Goal: Task Accomplishment & Management: Complete application form

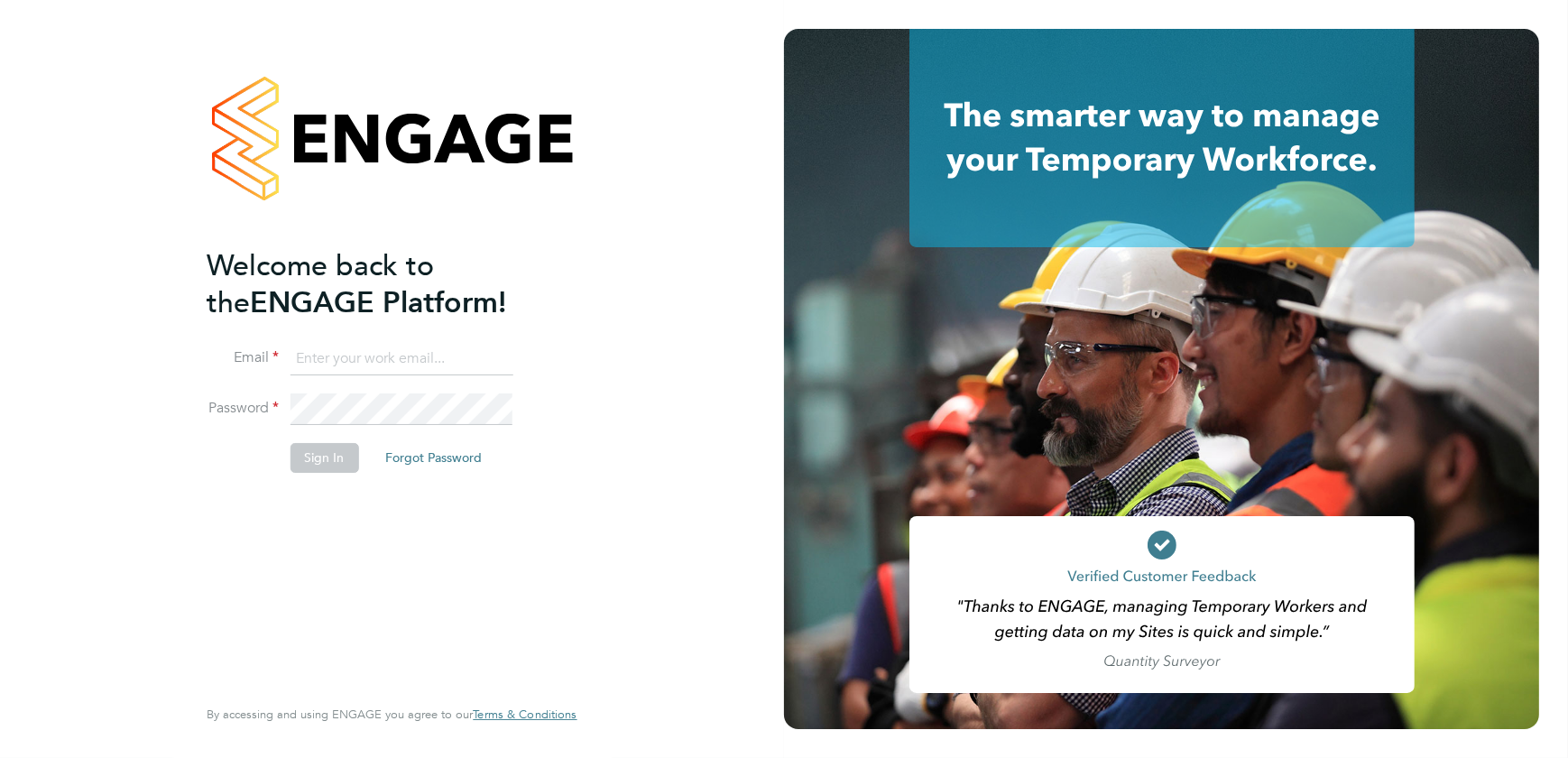
type input "shaun@simcott.co.uk"
click at [336, 457] on button "Sign In" at bounding box center [324, 457] width 69 height 29
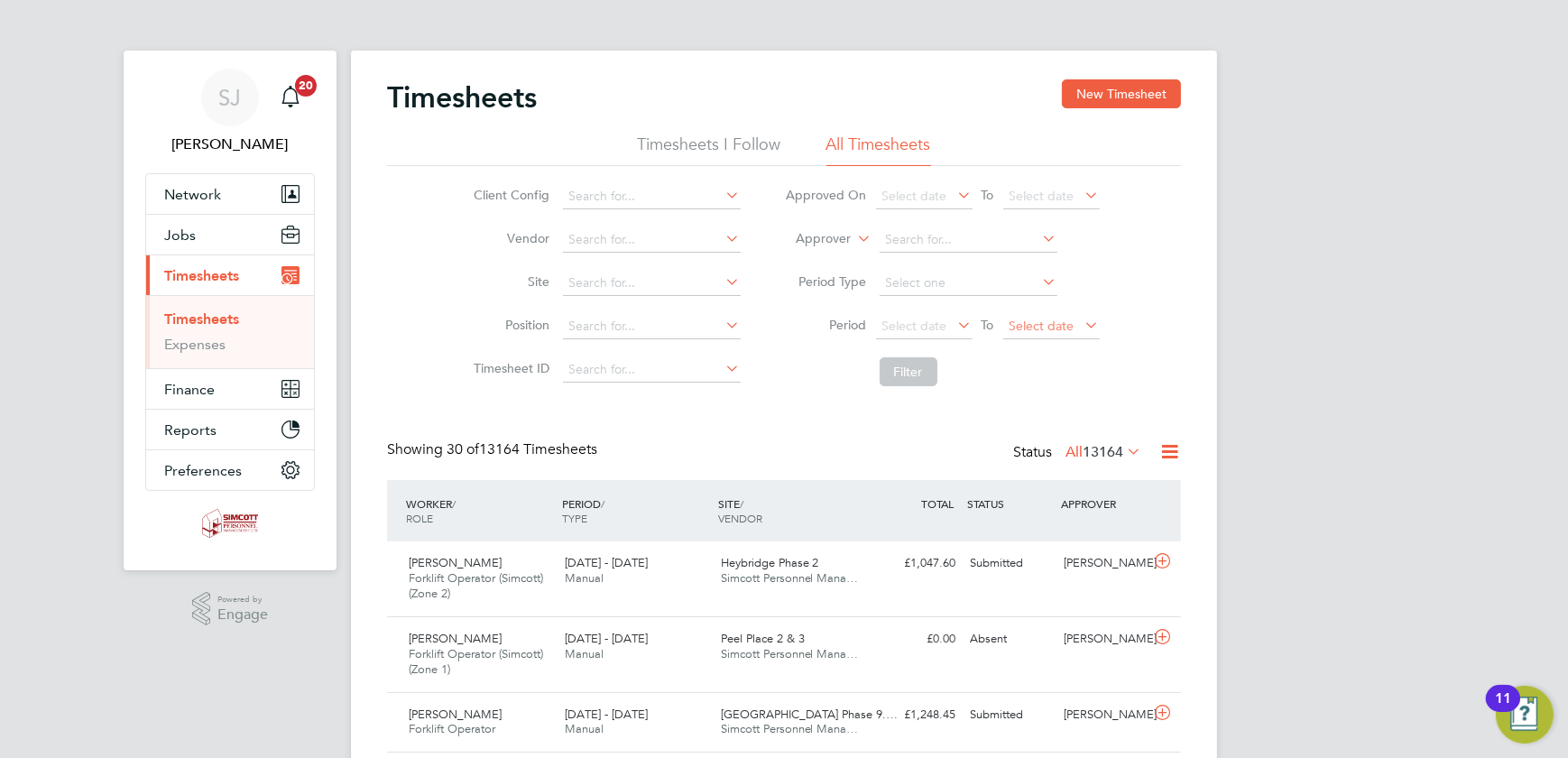
click at [1067, 316] on span "Select date" at bounding box center [1052, 327] width 97 height 24
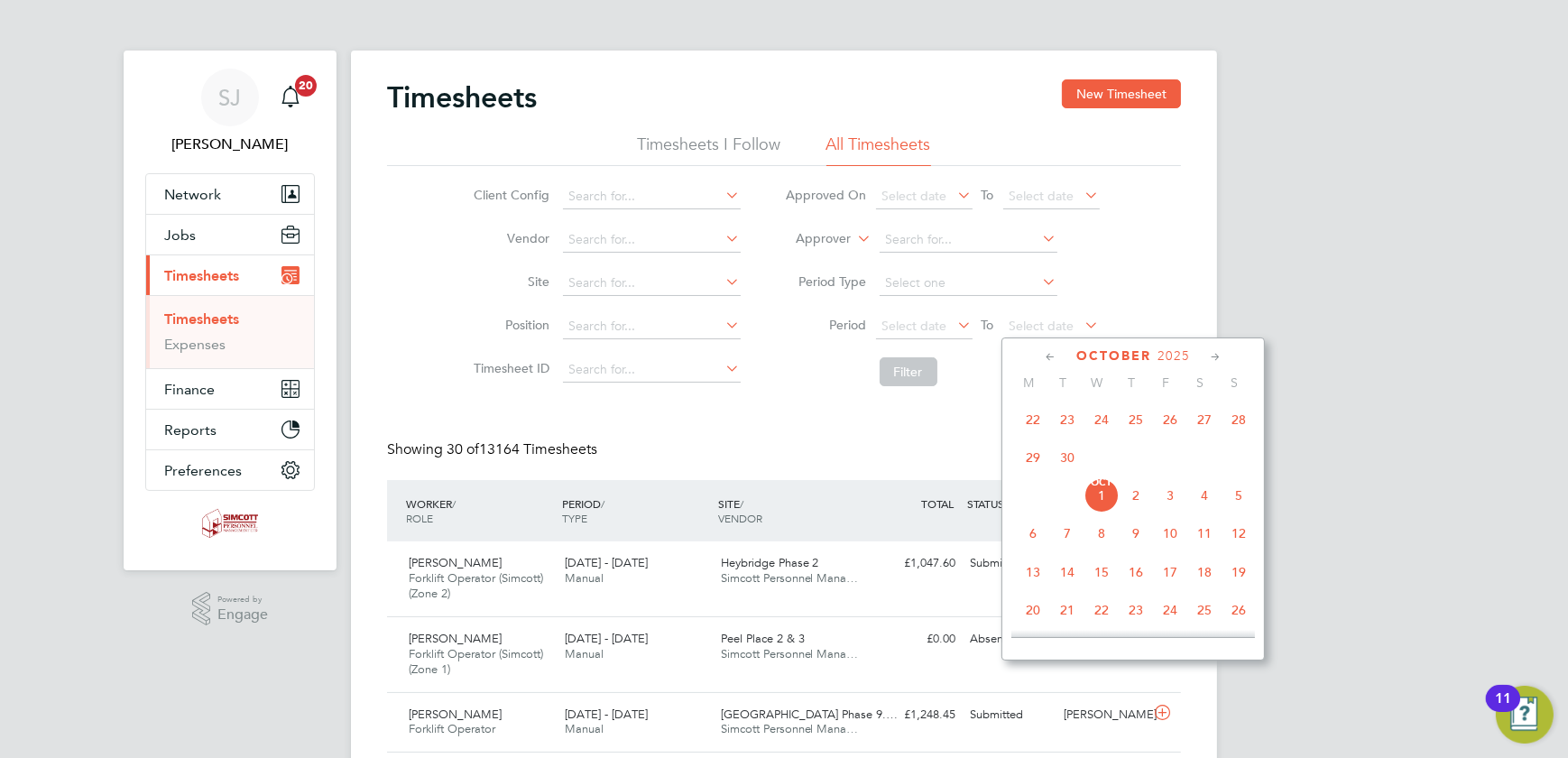
click at [1249, 415] on span "28" at bounding box center [1239, 419] width 34 height 34
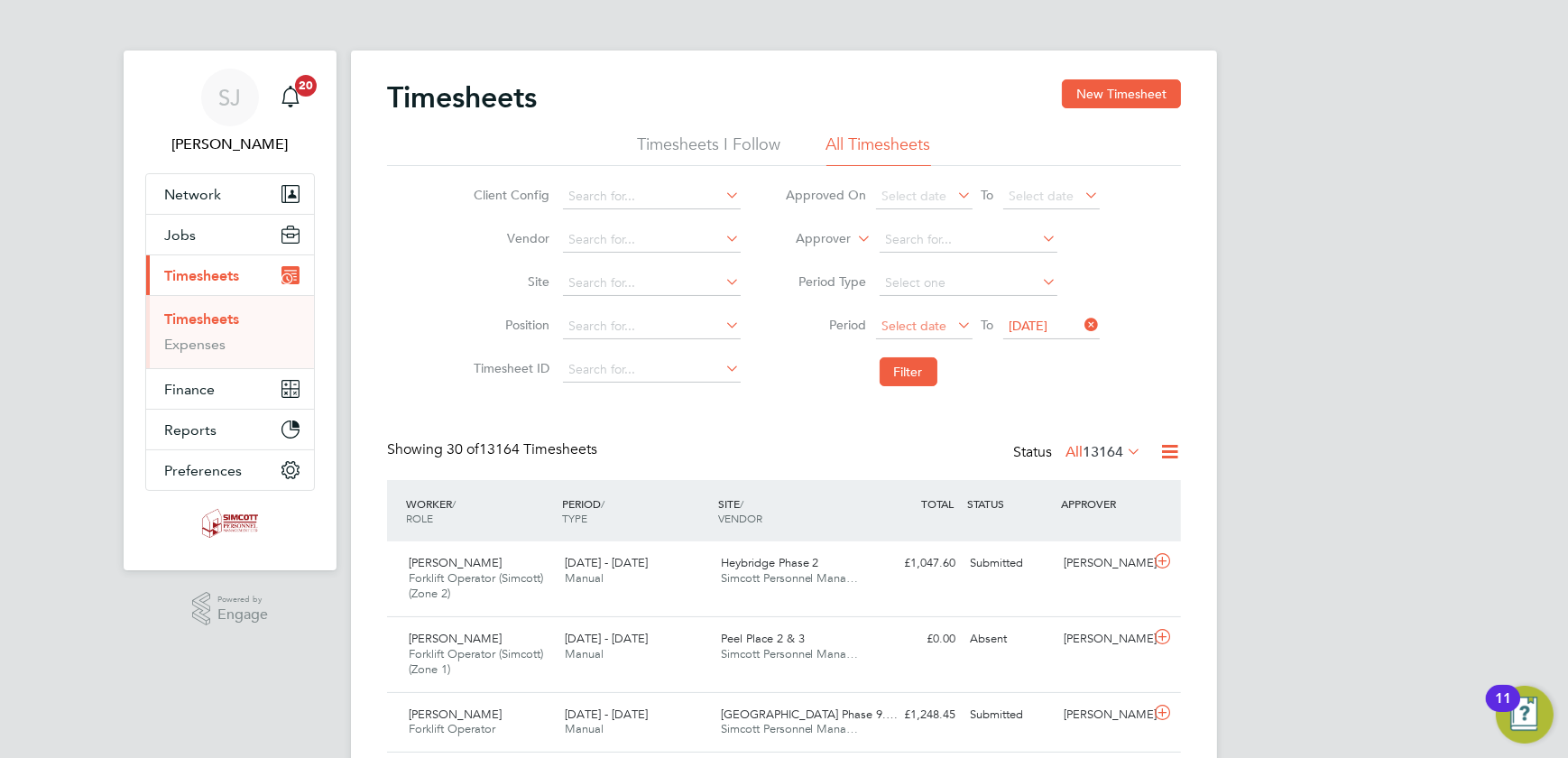
click at [916, 318] on span "Select date" at bounding box center [915, 326] width 65 height 16
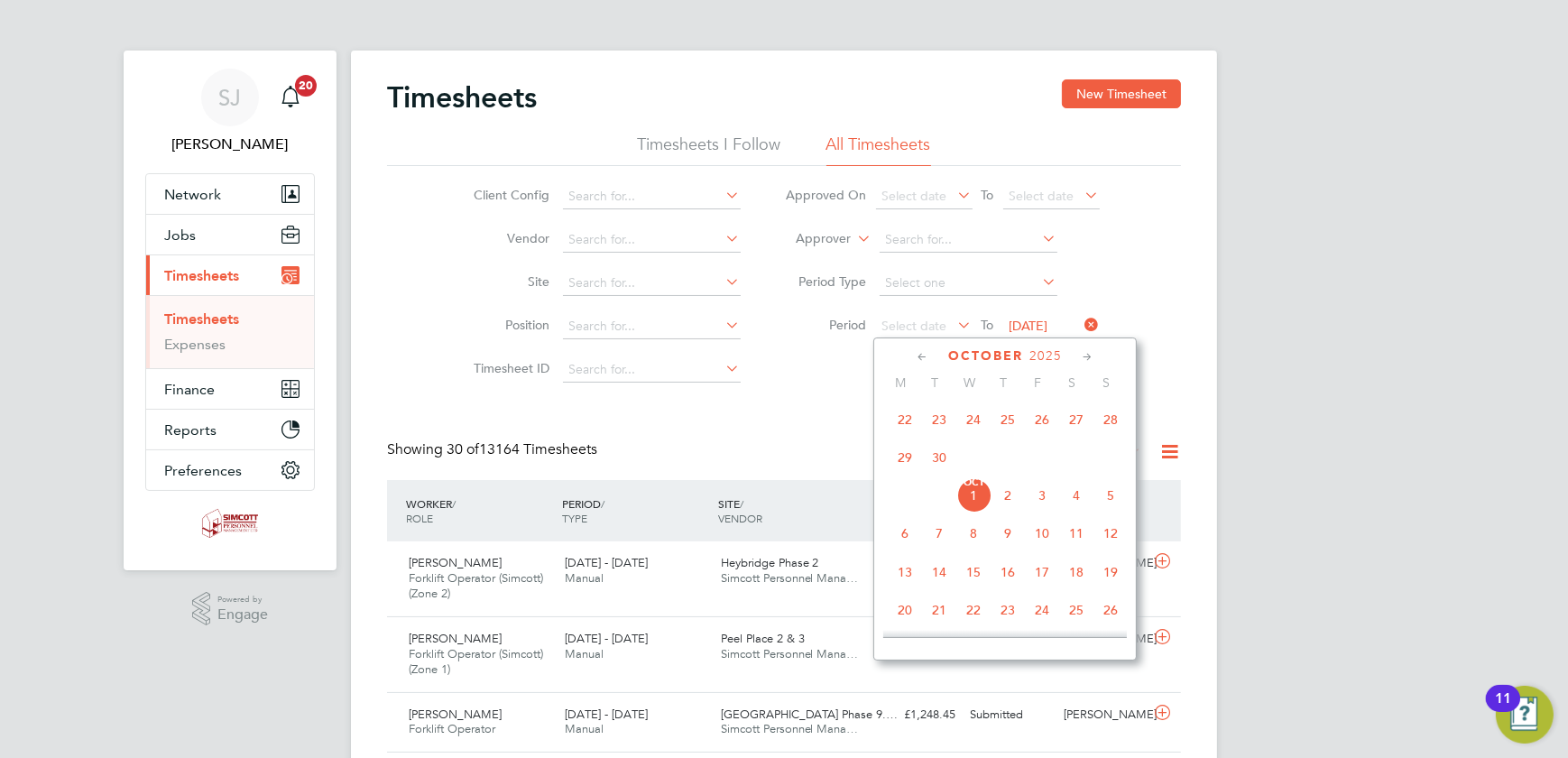
click at [911, 421] on span "22" at bounding box center [905, 419] width 34 height 34
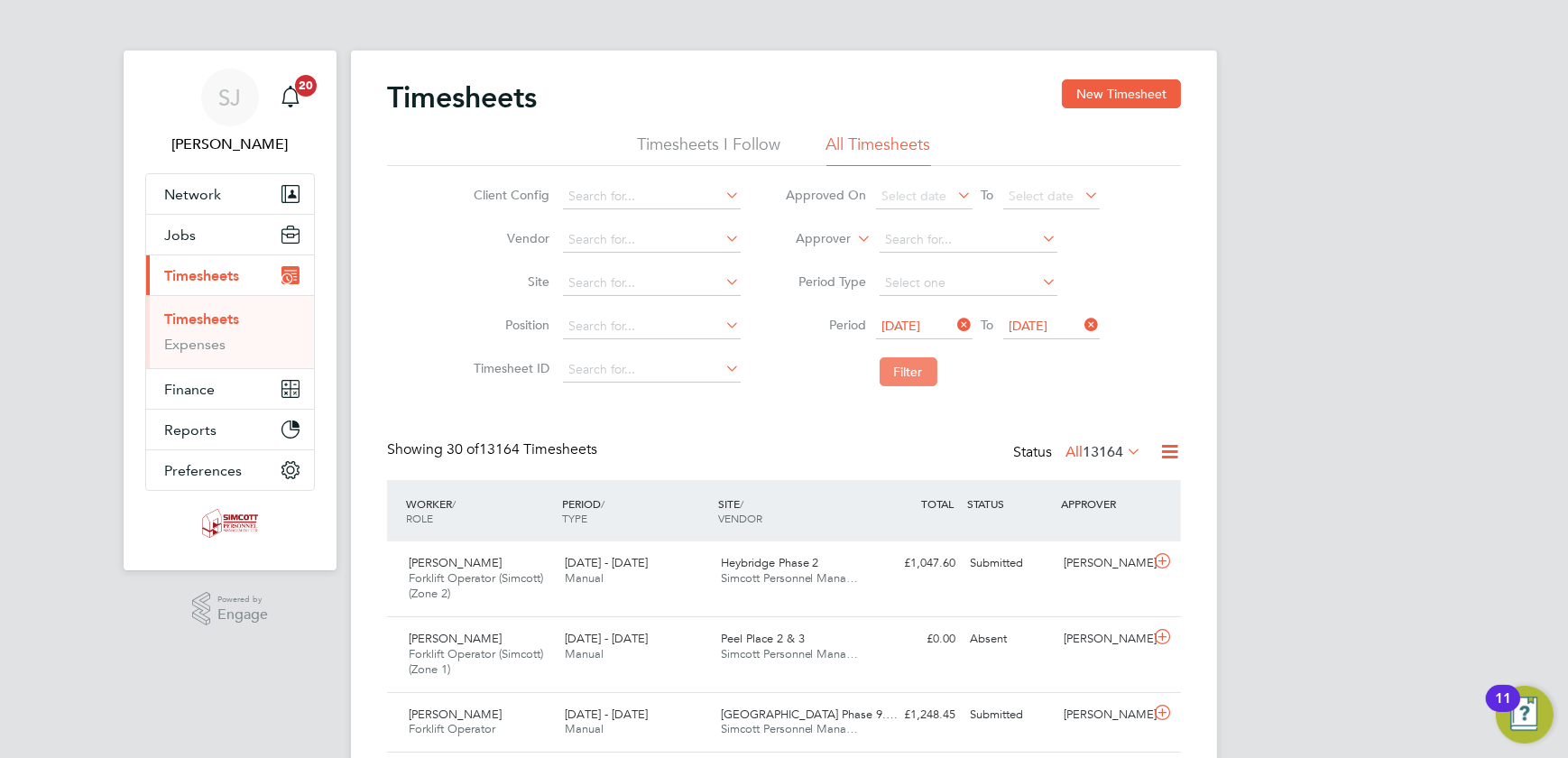
click at [909, 373] on button "Filter" at bounding box center [909, 371] width 58 height 29
click at [1109, 447] on span "39" at bounding box center [1115, 452] width 16 height 18
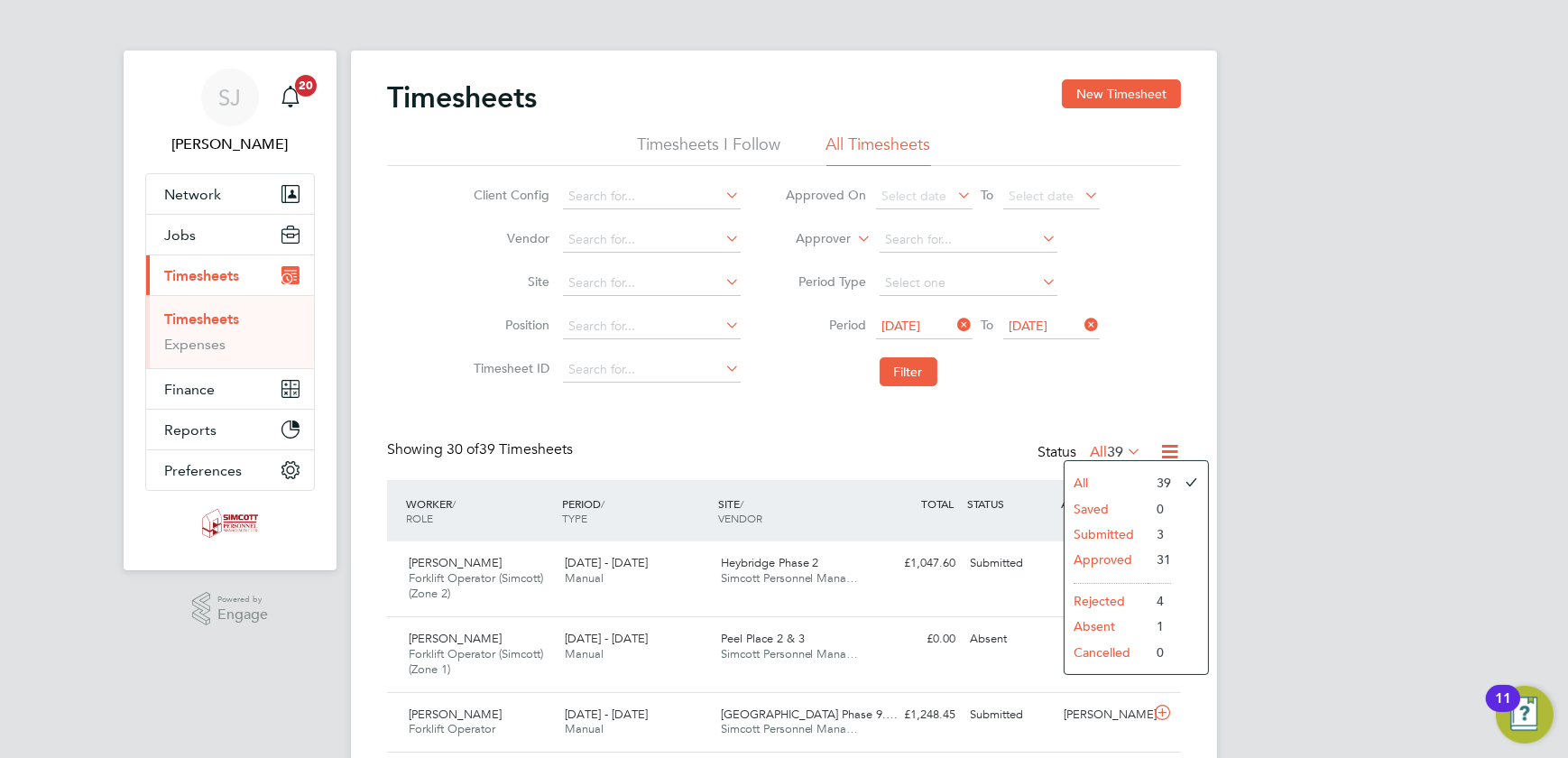
click at [1104, 532] on li "Submitted" at bounding box center [1106, 534] width 83 height 25
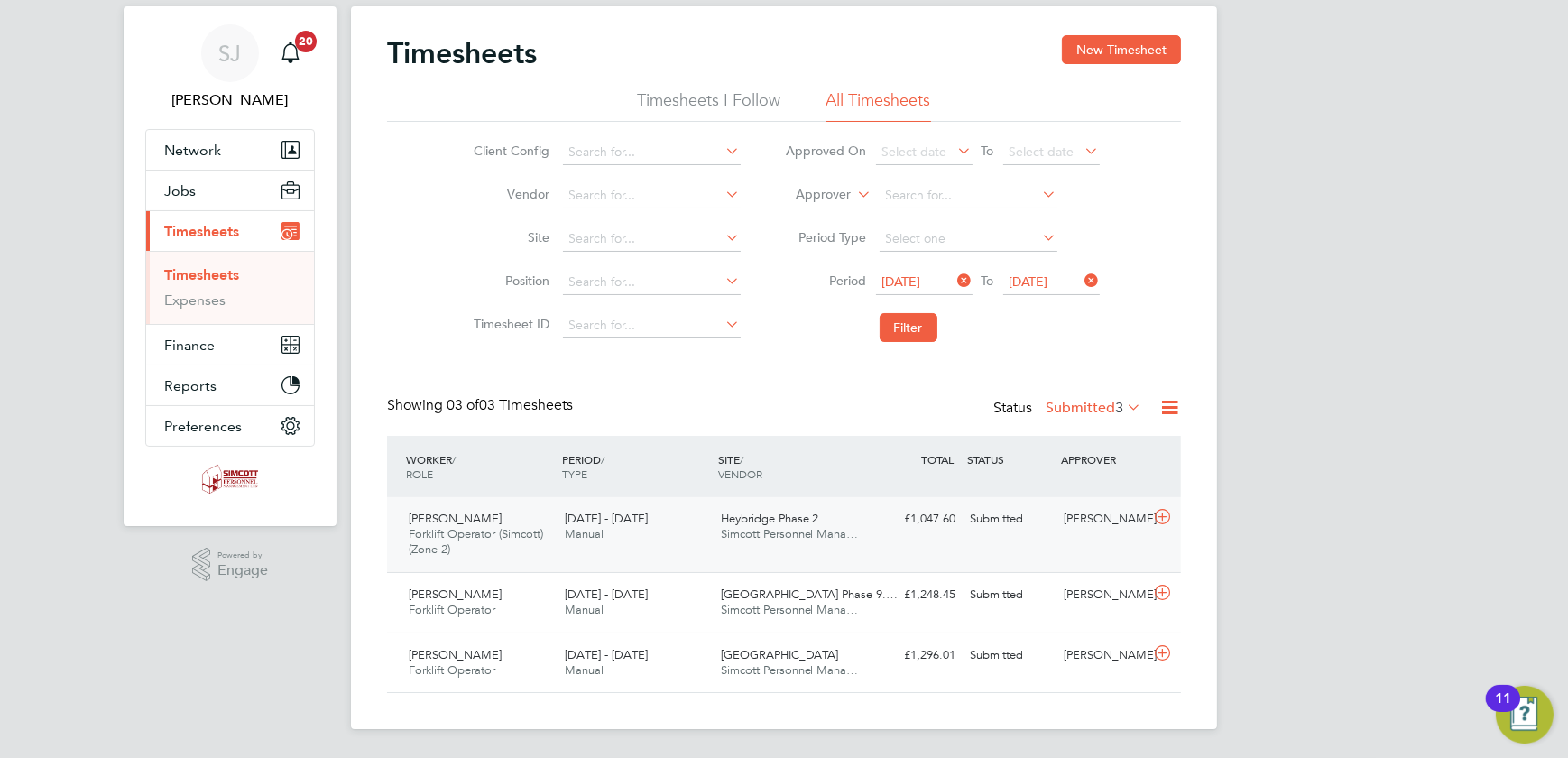
click at [832, 541] on div "Heybridge Phase 2 Simcott Personnel Mana…" at bounding box center [792, 526] width 156 height 45
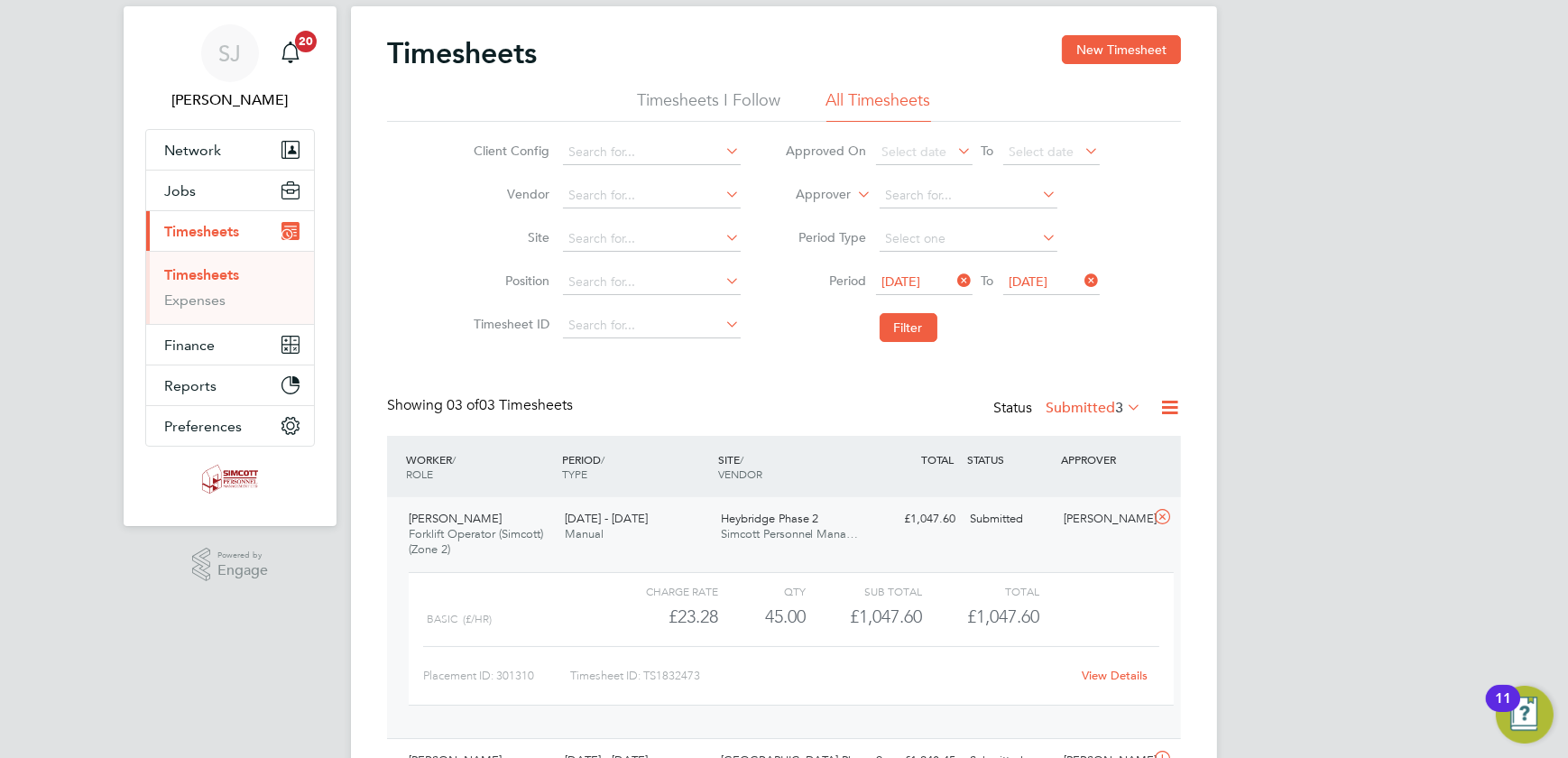
click at [1110, 671] on link "View Details" at bounding box center [1116, 675] width 66 height 15
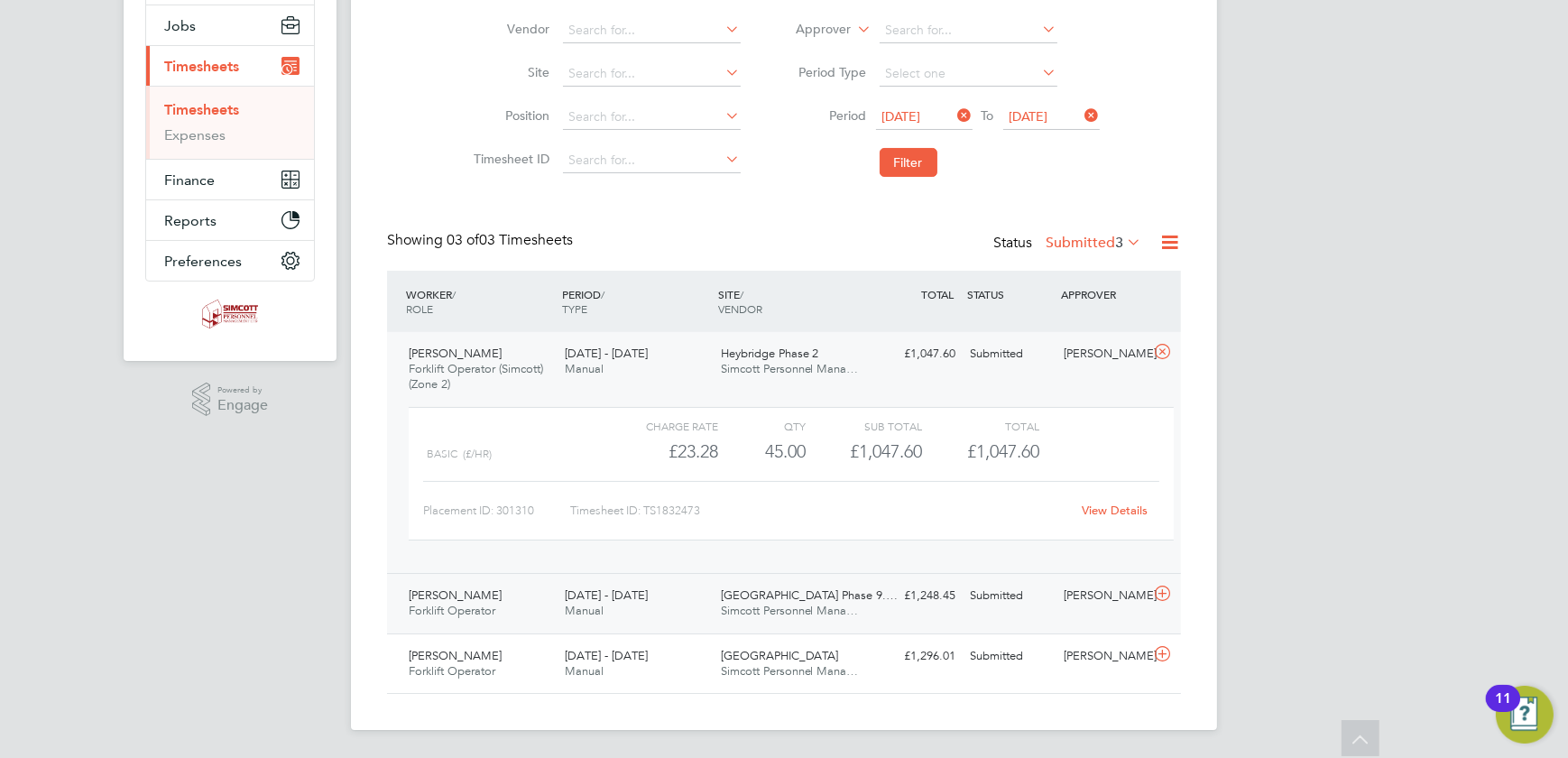
click at [1005, 605] on div "Submitted" at bounding box center [1010, 596] width 94 height 30
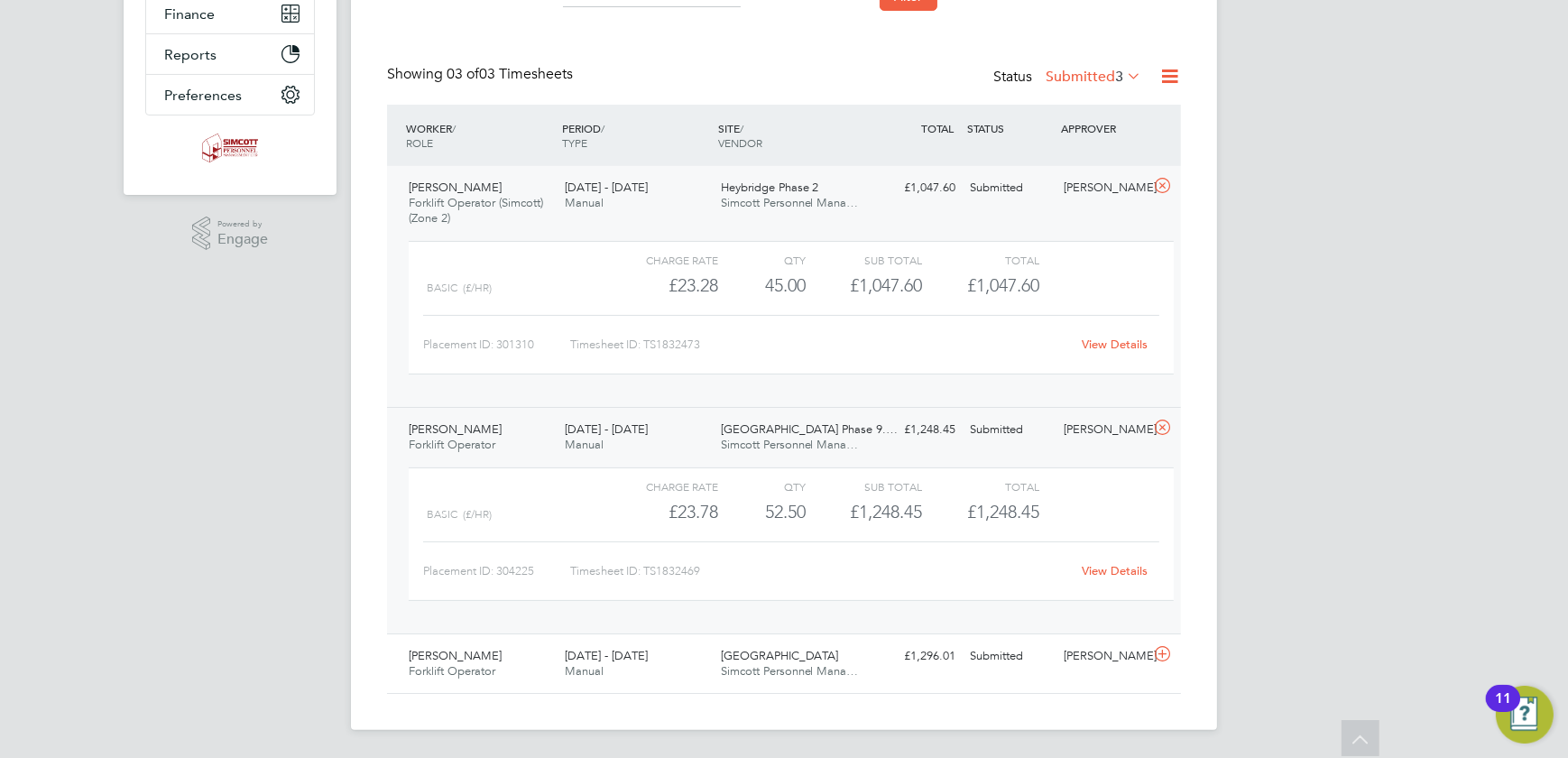
click at [1105, 568] on link "View Details" at bounding box center [1116, 570] width 66 height 15
click at [877, 672] on div "Simone Hamilton - Welsh Forklift Operator 22 - 28 Sep 2025 22 - 28 Sep 2025 Man…" at bounding box center [784, 664] width 794 height 60
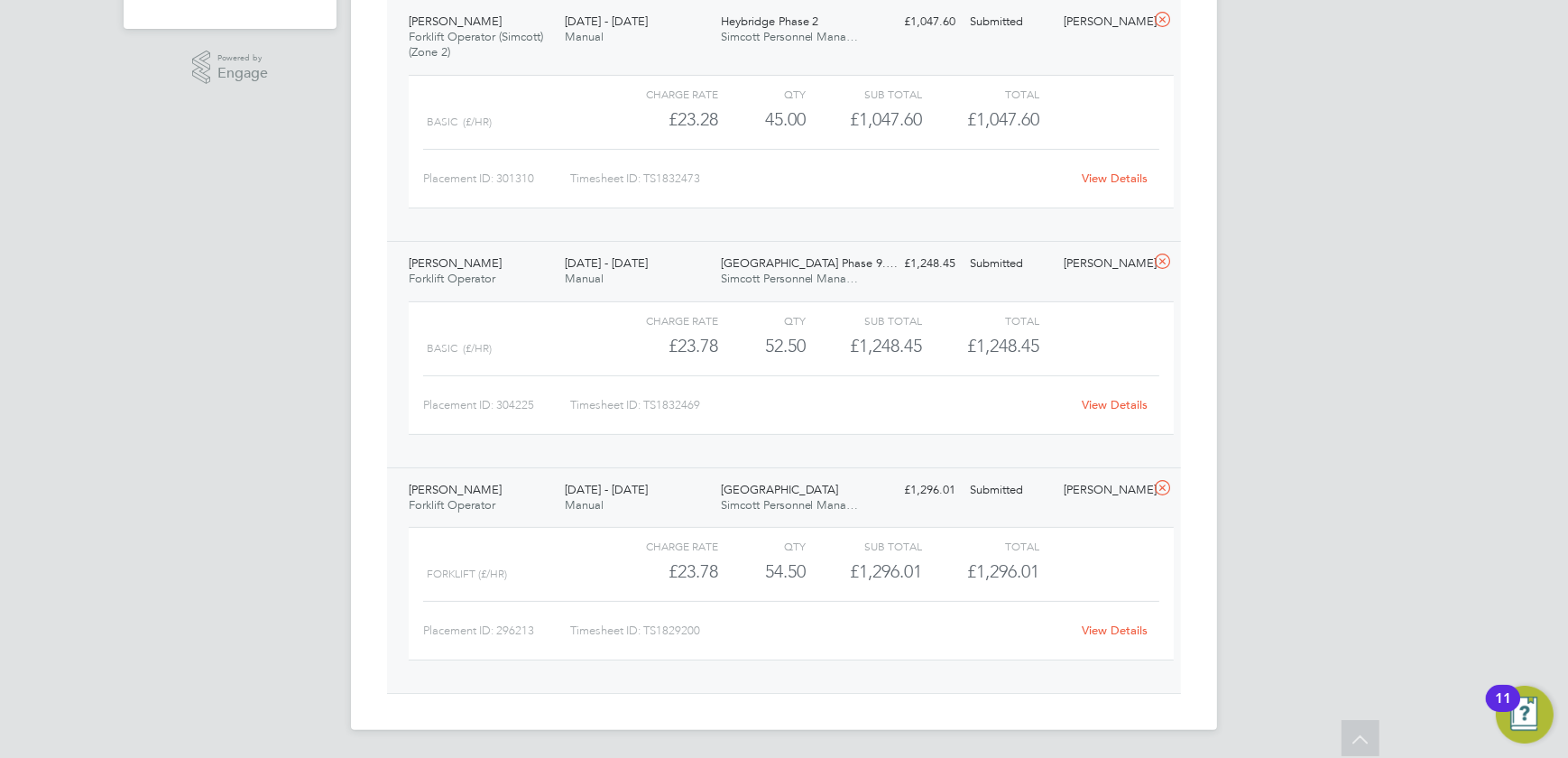
drag, startPoint x: 1100, startPoint y: 605, endPoint x: 1099, endPoint y: 622, distance: 17.2
click at [1100, 606] on div "Placement ID: 296213 Timesheet ID: TS1829200 View Details" at bounding box center [791, 623] width 736 height 44
click at [1098, 630] on link "View Details" at bounding box center [1116, 630] width 66 height 15
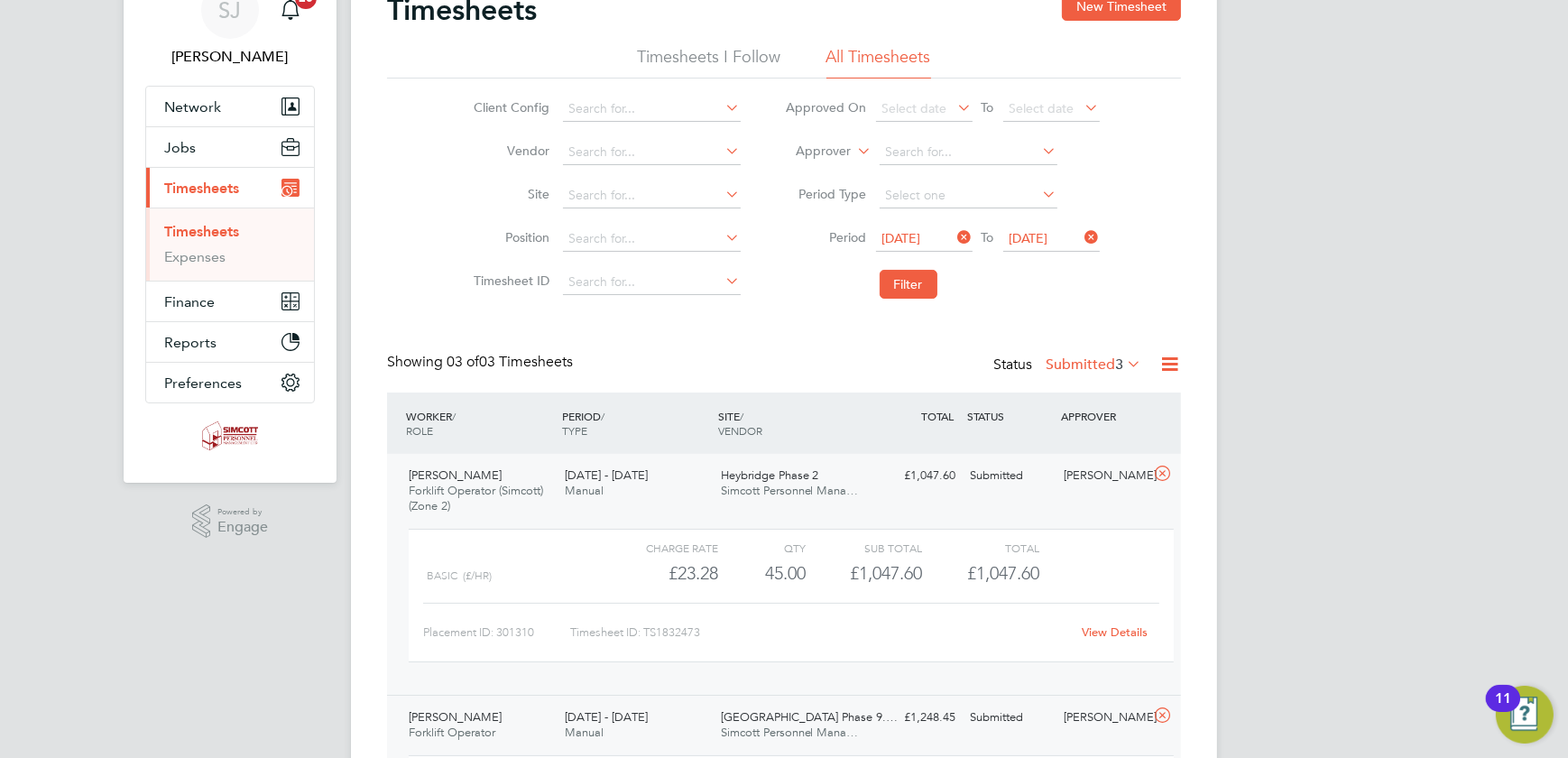
scroll to position [410, 0]
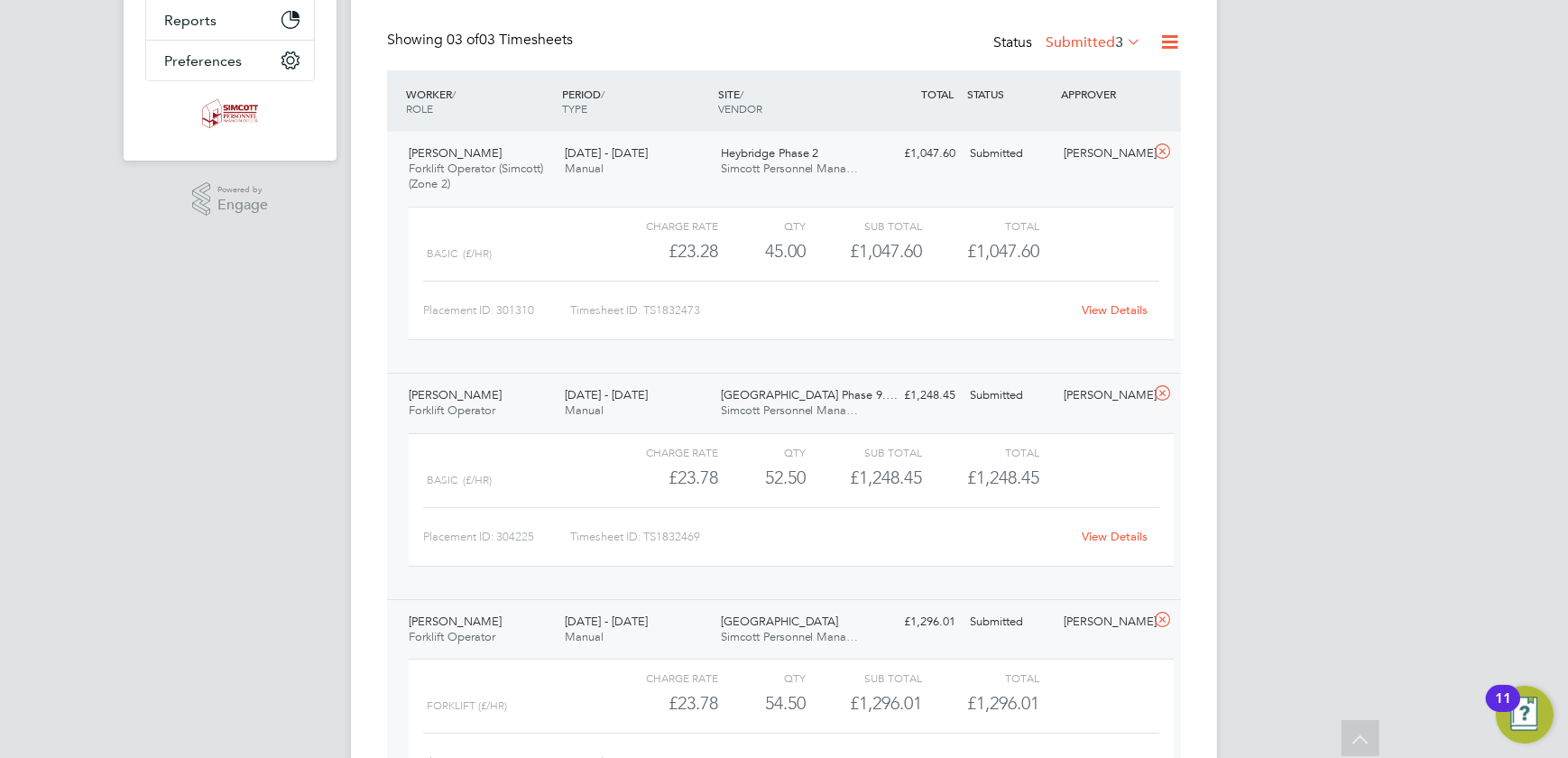
click at [1117, 540] on link "View Details" at bounding box center [1116, 536] width 66 height 15
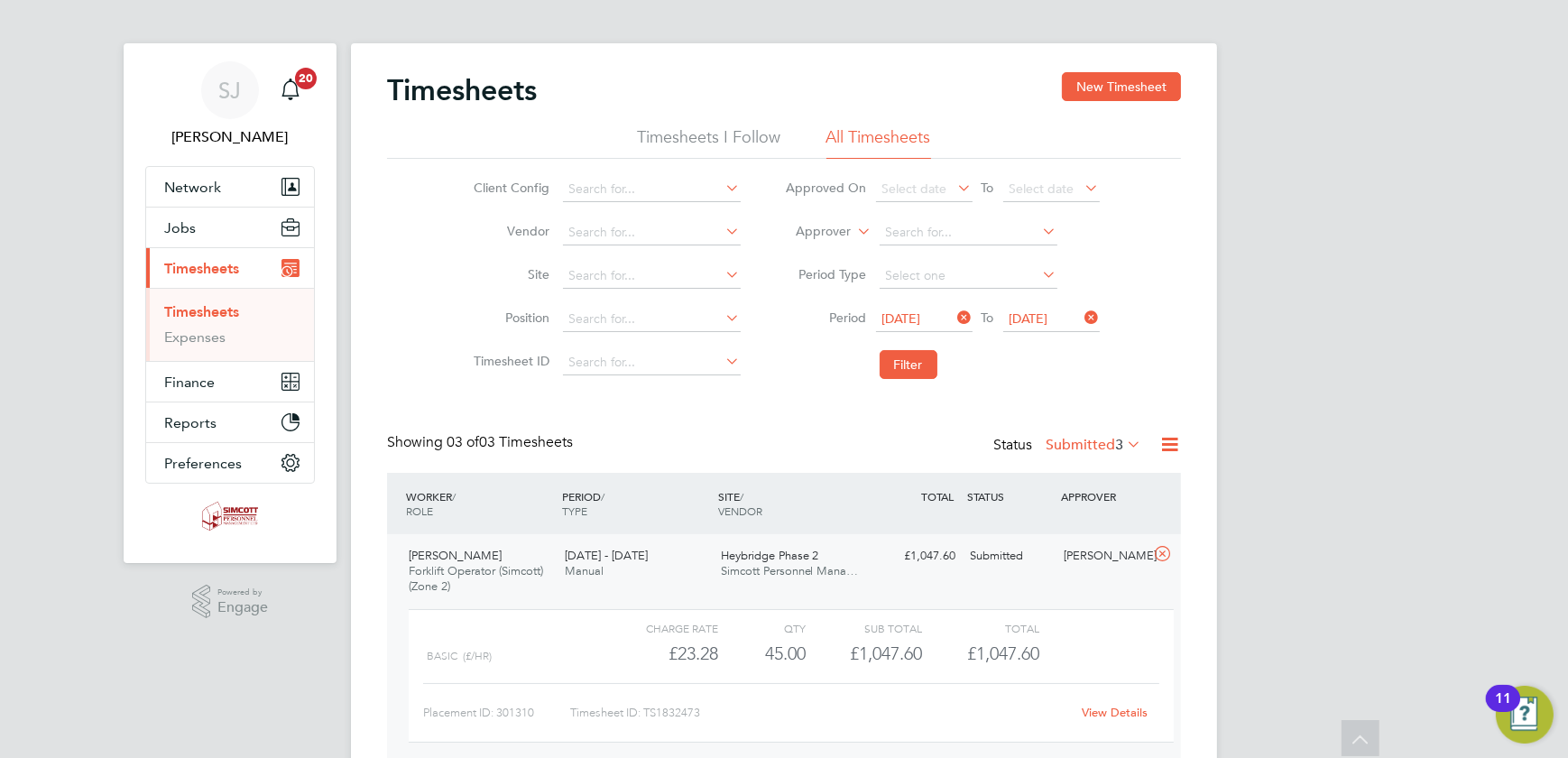
scroll to position [0, 0]
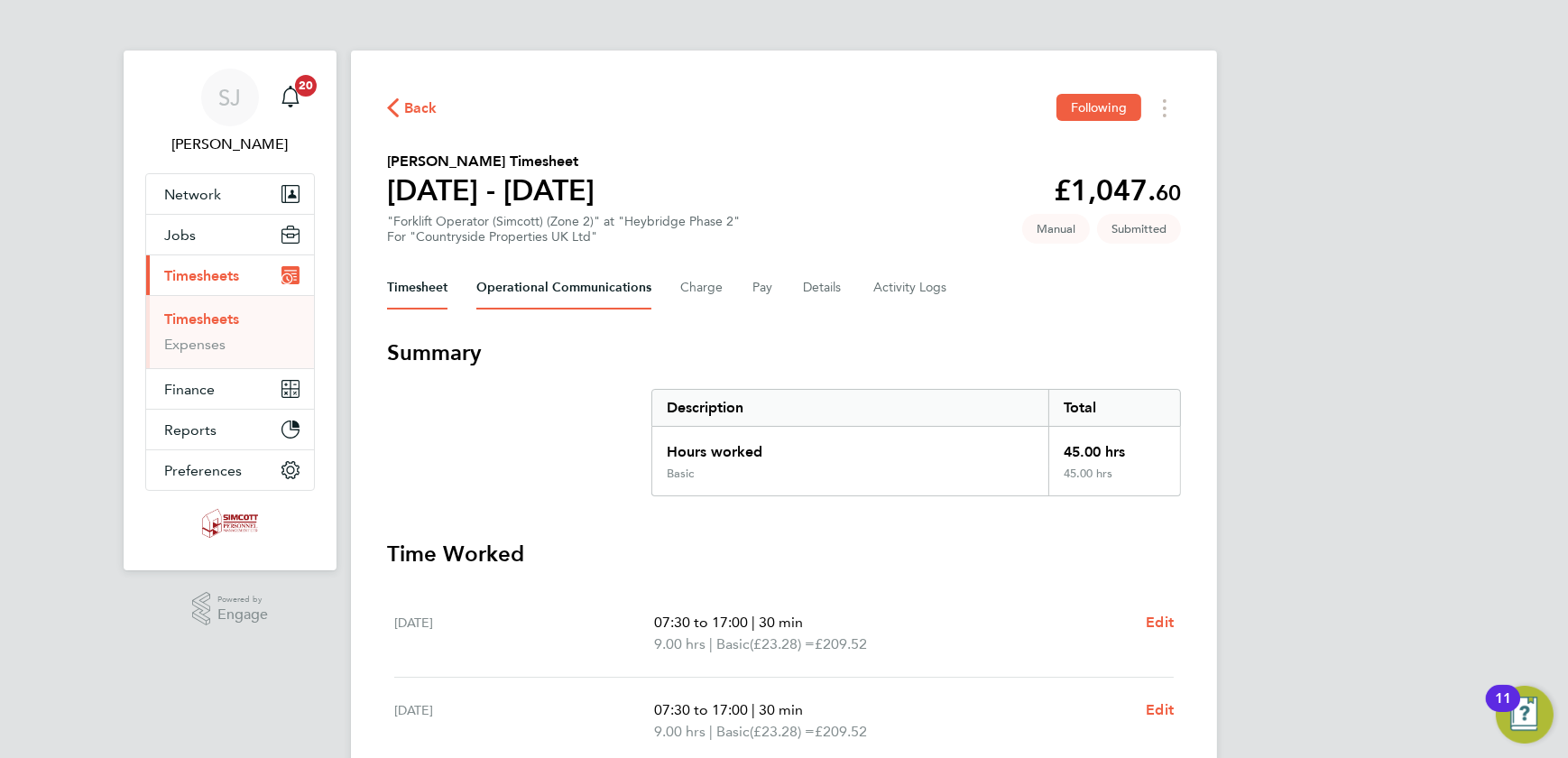
click at [560, 292] on Communications-tab "Operational Communications" at bounding box center [563, 287] width 175 height 43
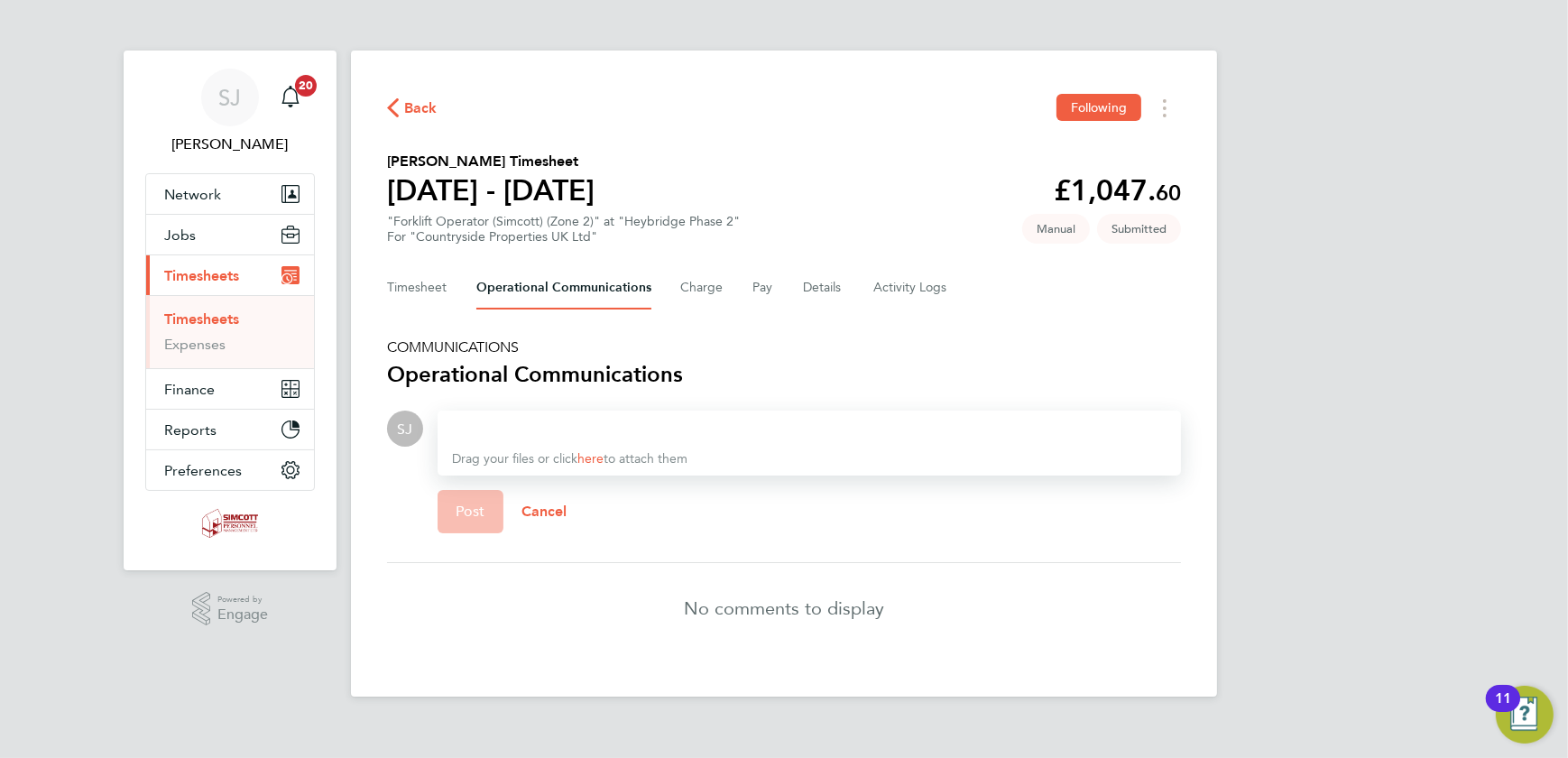
drag, startPoint x: 484, startPoint y: 421, endPoint x: 532, endPoint y: 416, distance: 49.0
click at [500, 420] on div at bounding box center [809, 429] width 715 height 22
click at [459, 504] on span "Post" at bounding box center [471, 512] width 30 height 18
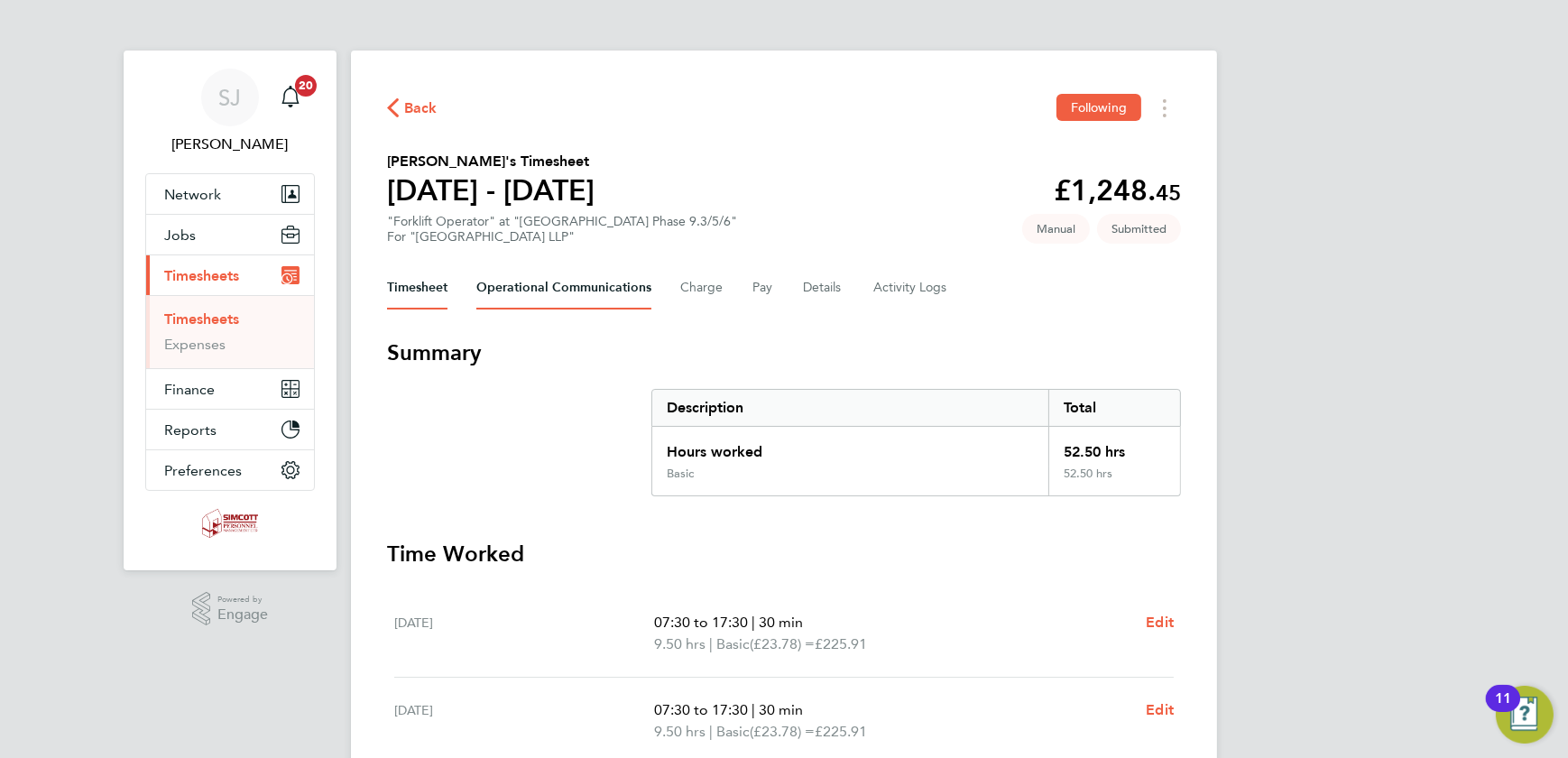
click at [516, 275] on Communications-tab "Operational Communications" at bounding box center [563, 287] width 175 height 43
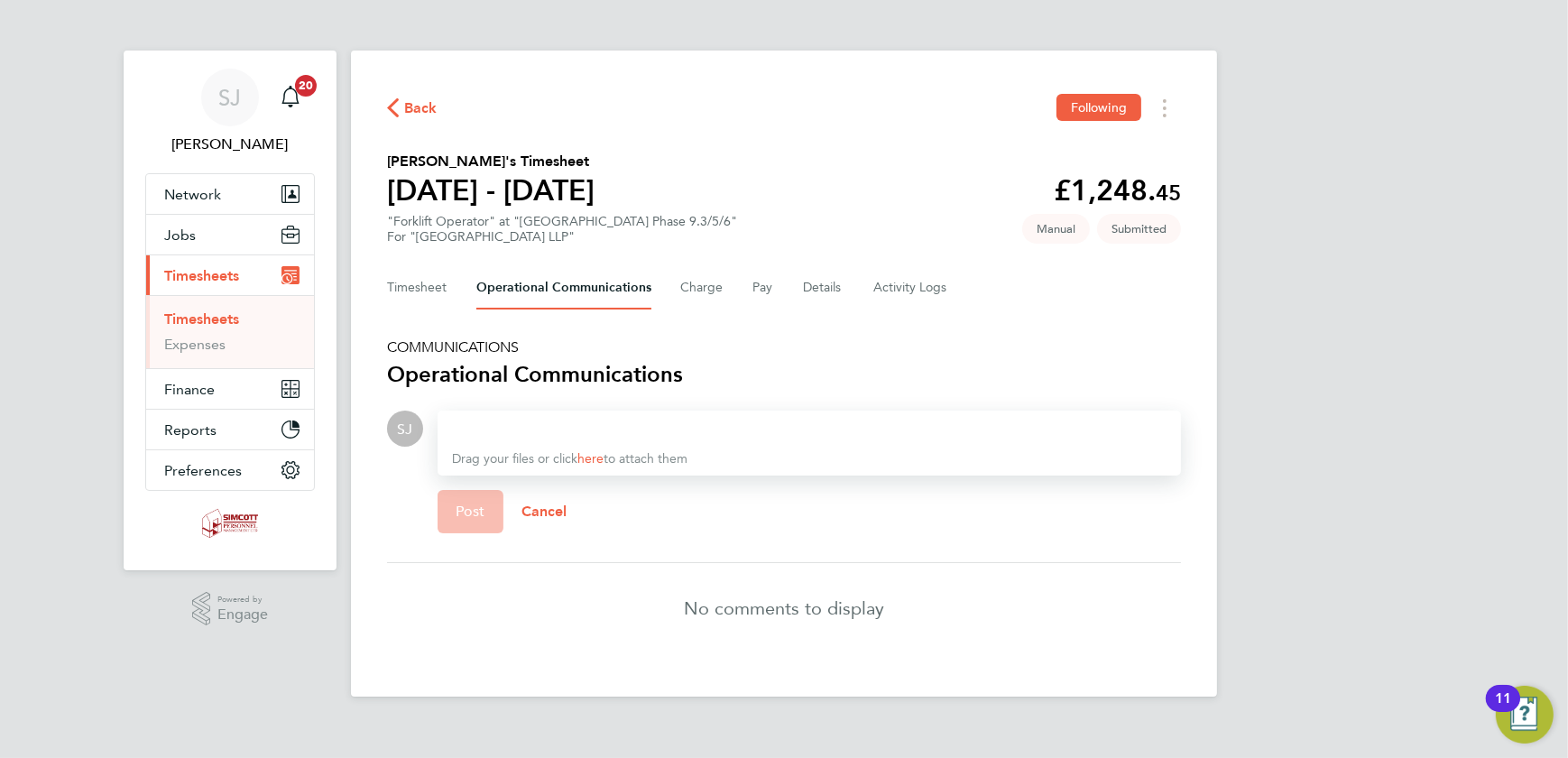
drag, startPoint x: 566, startPoint y: 432, endPoint x: 596, endPoint y: 384, distance: 57.1
click at [588, 398] on section "COMMUNICATIONS Operational Communications SJ Drop your files here Supported fil…" at bounding box center [784, 495] width 794 height 315
drag, startPoint x: 497, startPoint y: 427, endPoint x: 524, endPoint y: 414, distance: 29.9
click at [499, 427] on div "pleasen approve" at bounding box center [809, 429] width 715 height 22
click at [477, 509] on span "Post" at bounding box center [471, 512] width 30 height 18
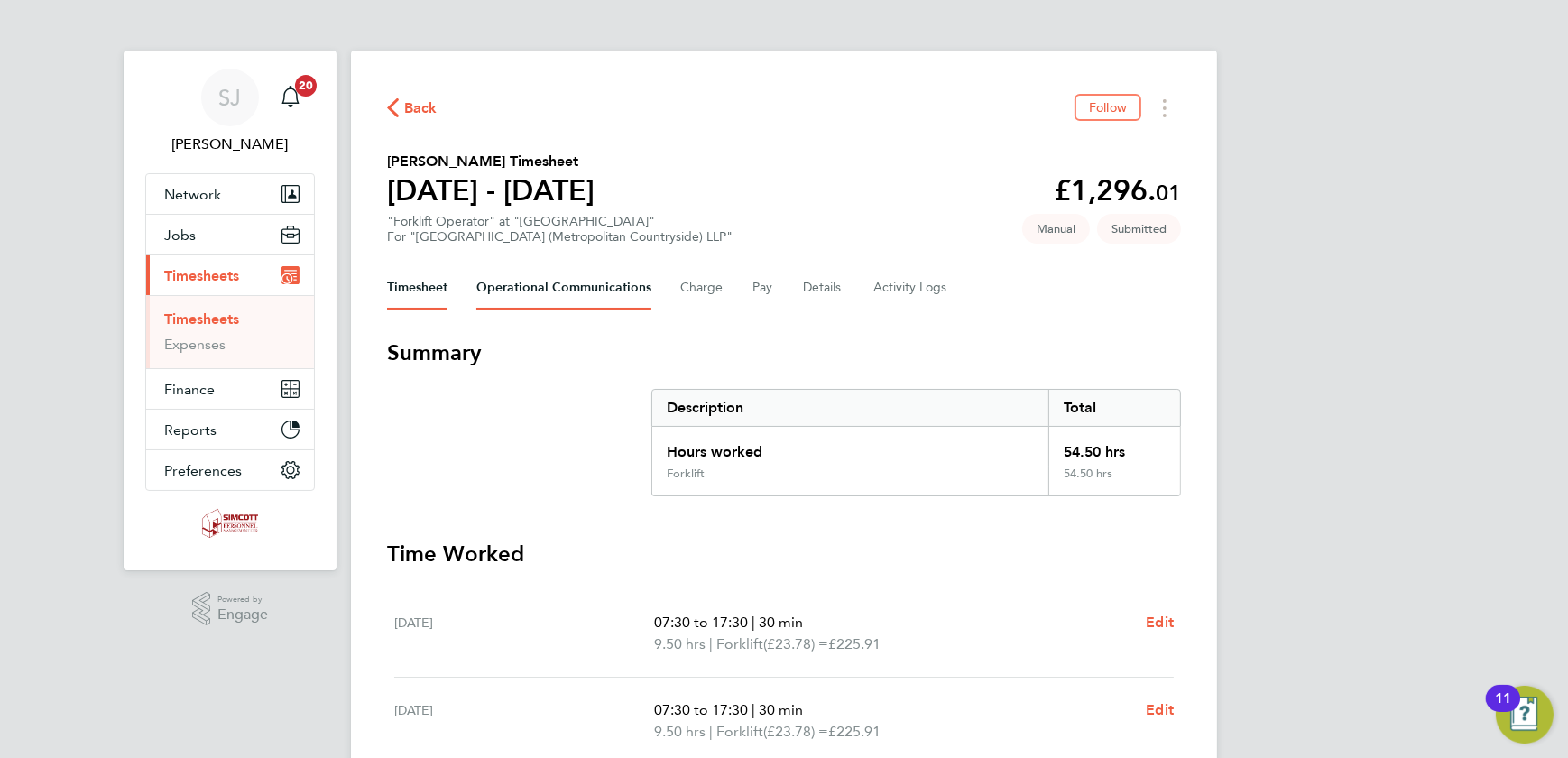
click at [502, 286] on Communications-tab "Operational Communications" at bounding box center [563, 287] width 175 height 43
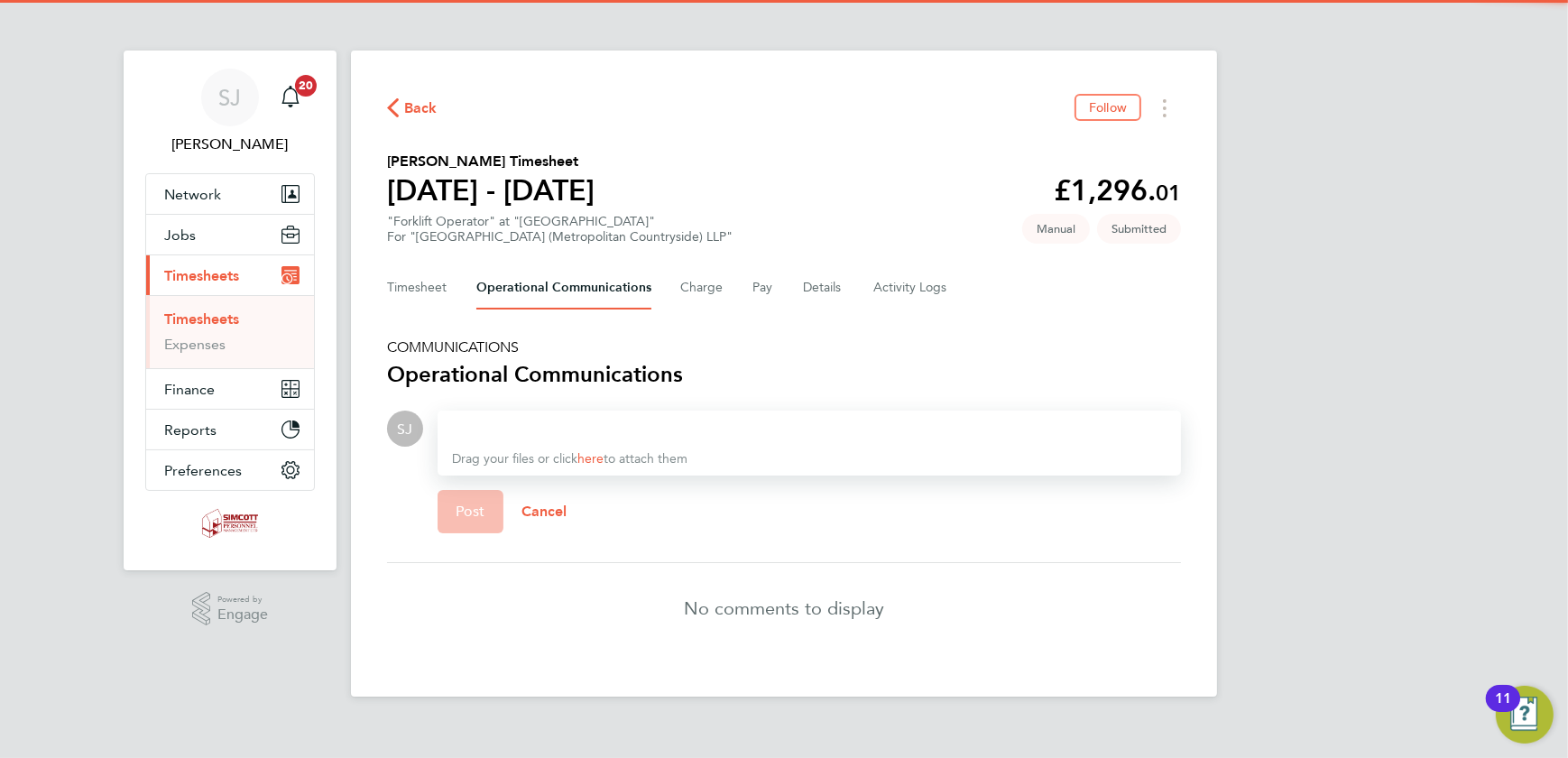
drag, startPoint x: 466, startPoint y: 423, endPoint x: 478, endPoint y: 405, distance: 22.0
click at [467, 418] on div at bounding box center [809, 429] width 715 height 22
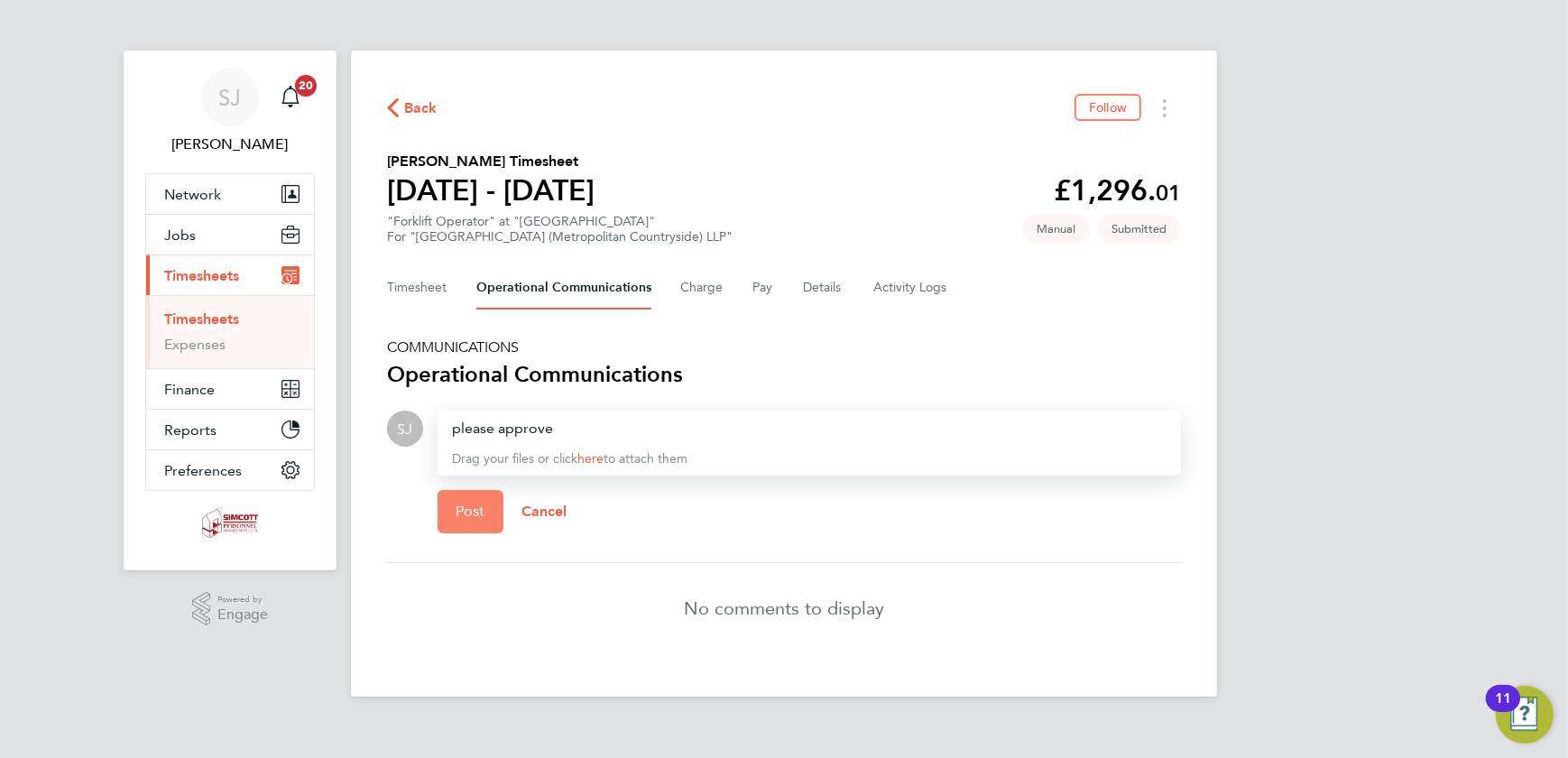
click at [481, 505] on span "Post" at bounding box center [471, 512] width 30 height 18
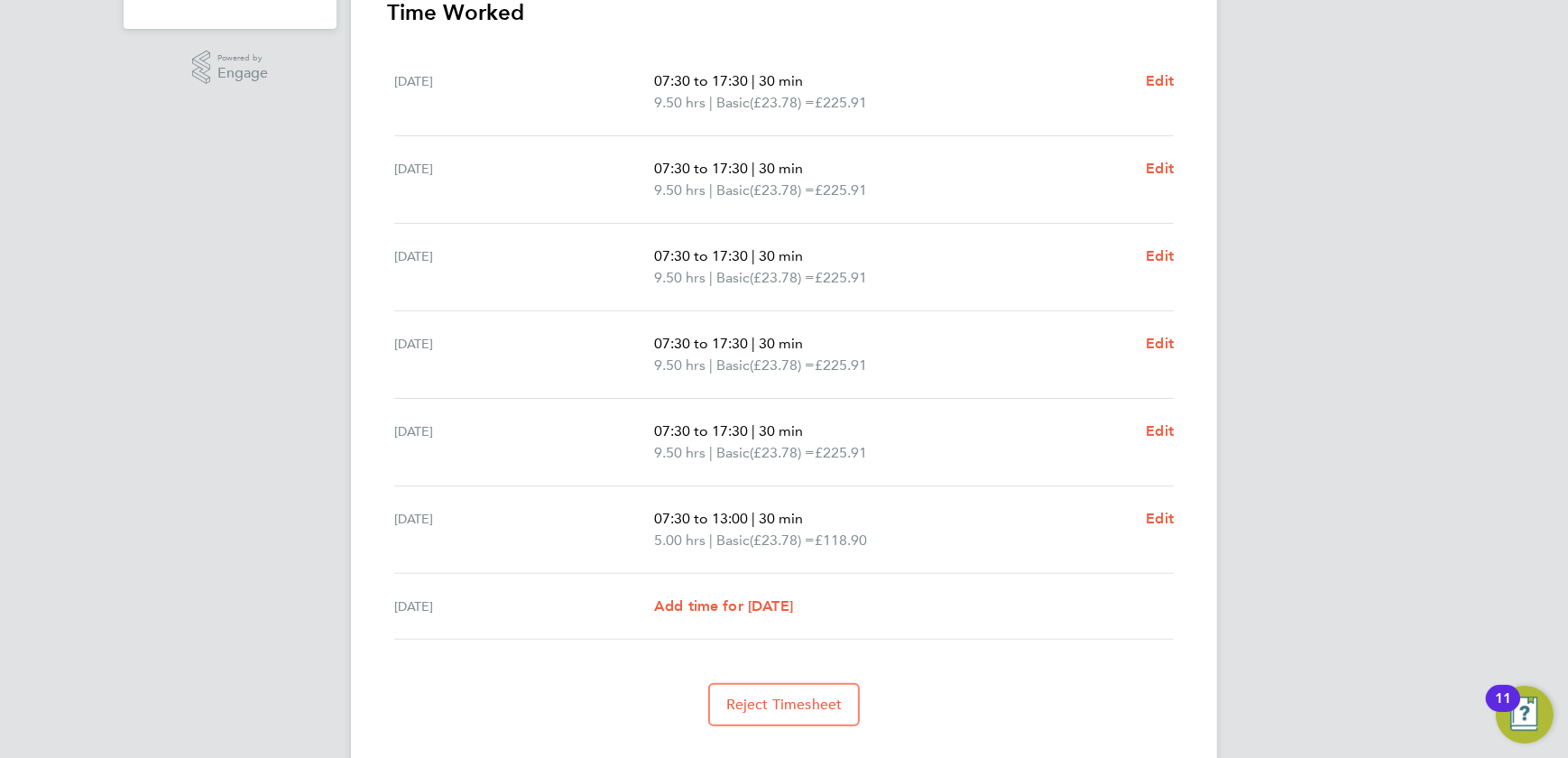
scroll to position [580, 0]
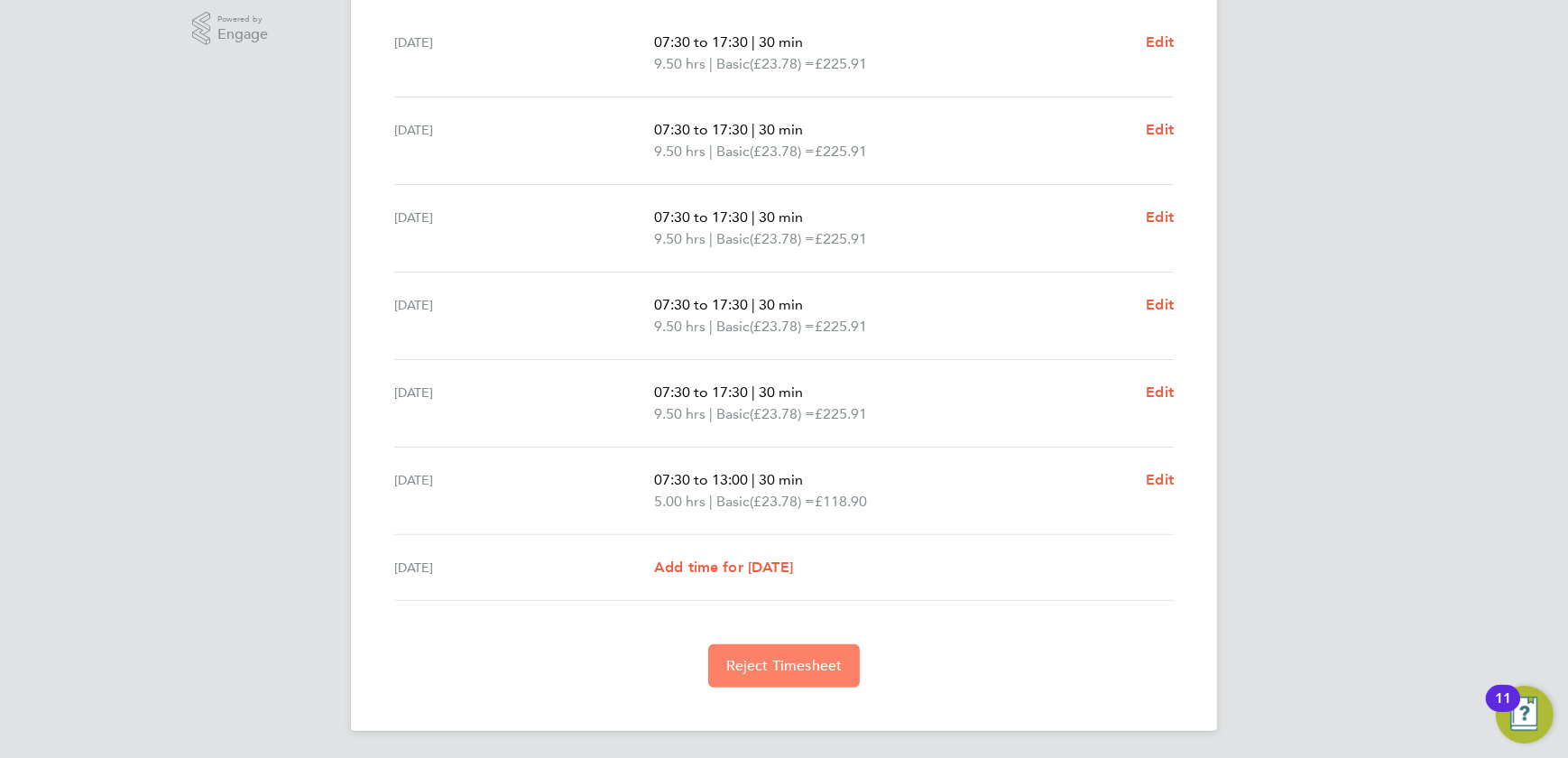
click at [809, 662] on span "Reject Timesheet" at bounding box center [784, 666] width 116 height 18
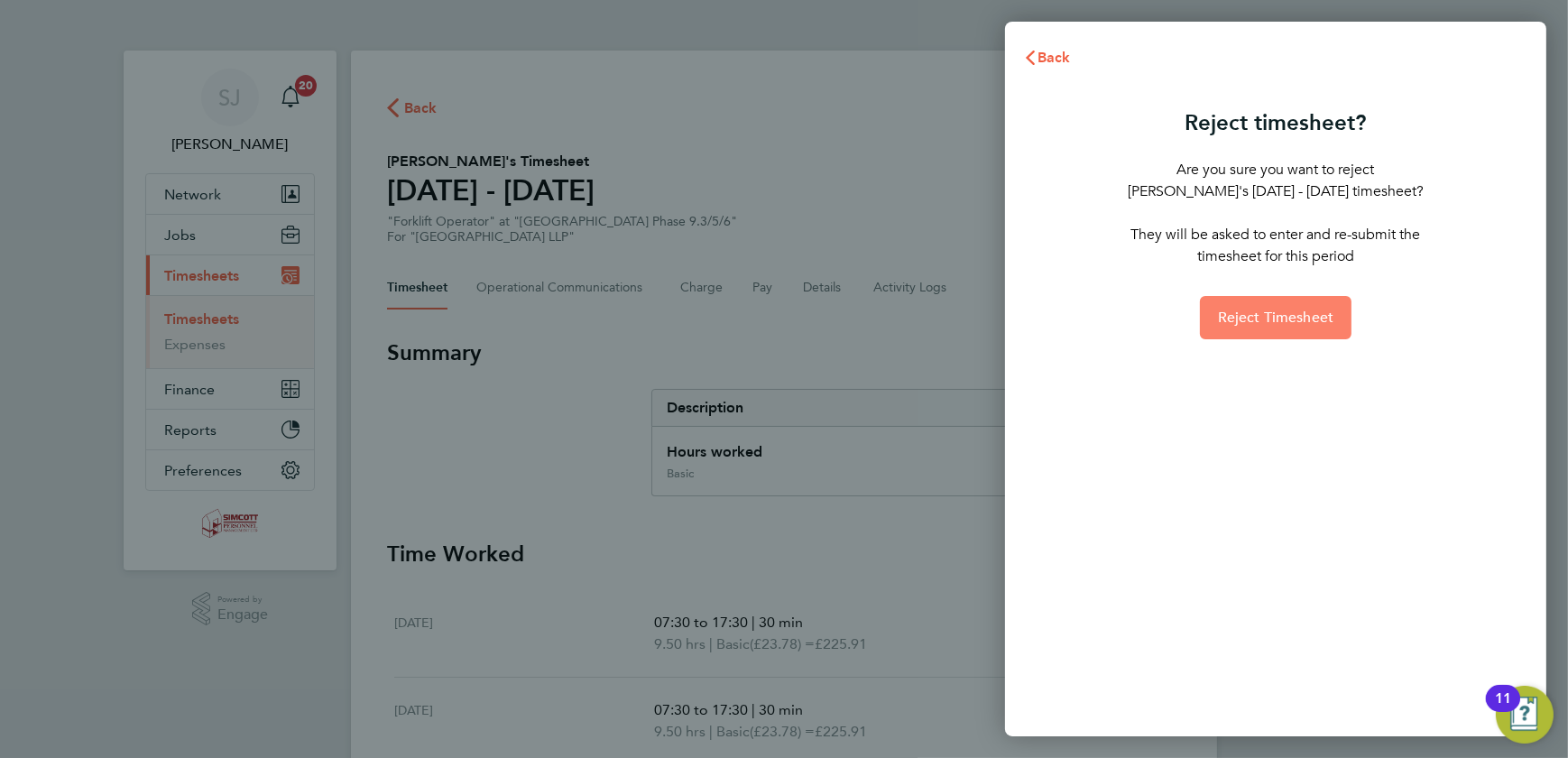
click at [1323, 311] on span "Reject Timesheet" at bounding box center [1276, 318] width 116 height 18
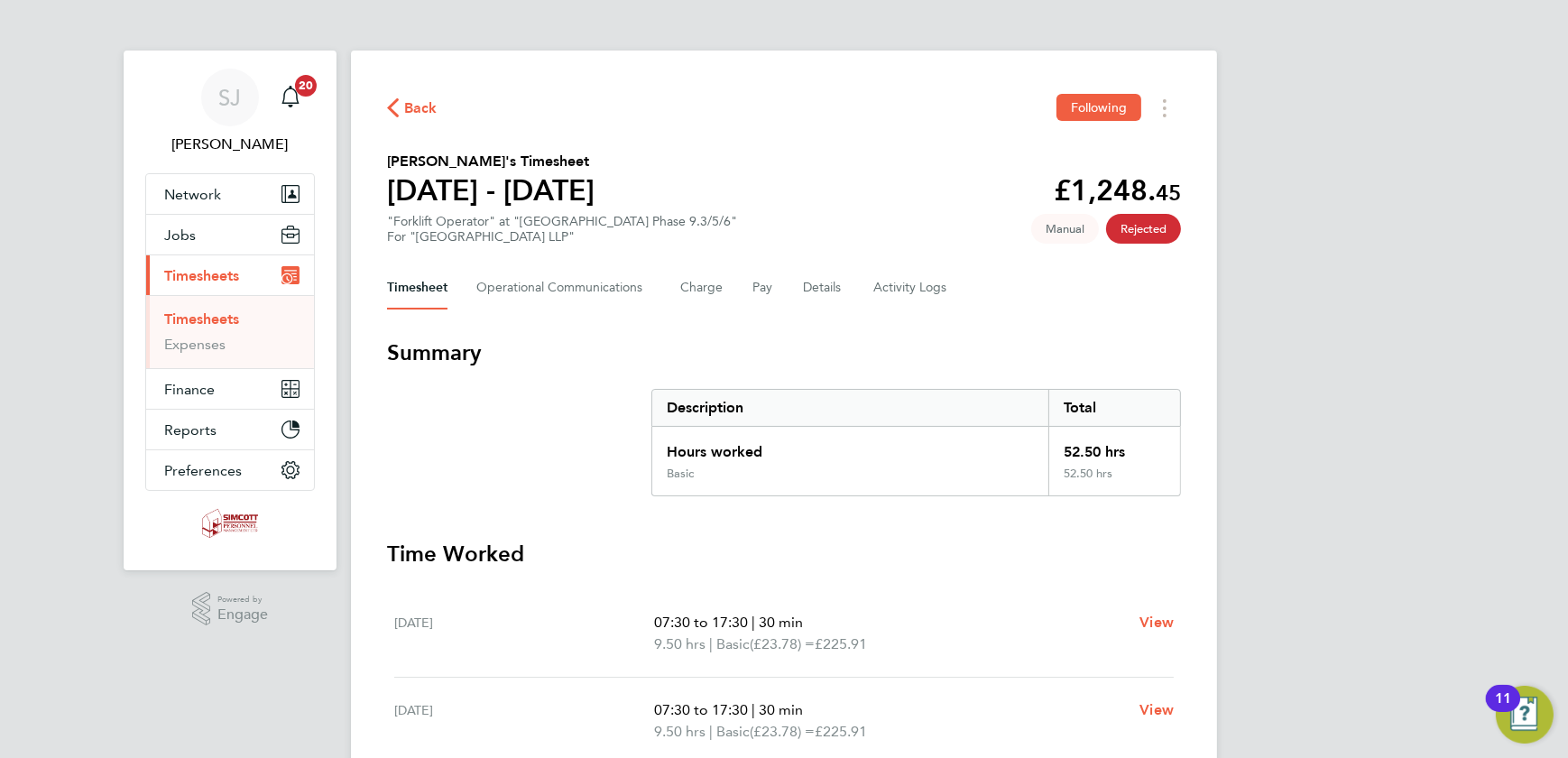
click at [185, 316] on link "Timesheets" at bounding box center [201, 318] width 75 height 17
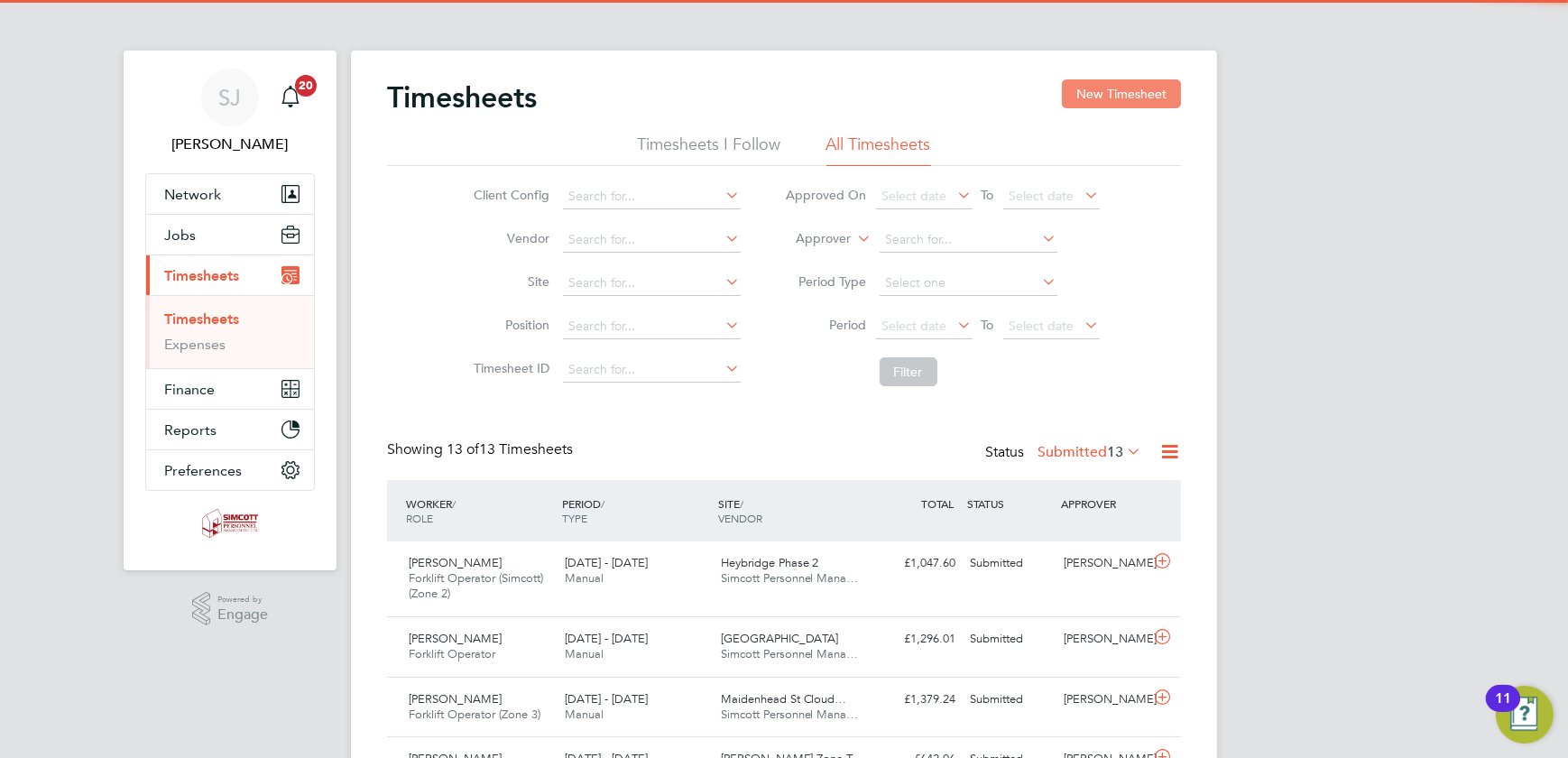
click at [1124, 90] on button "New Timesheet" at bounding box center [1121, 93] width 119 height 29
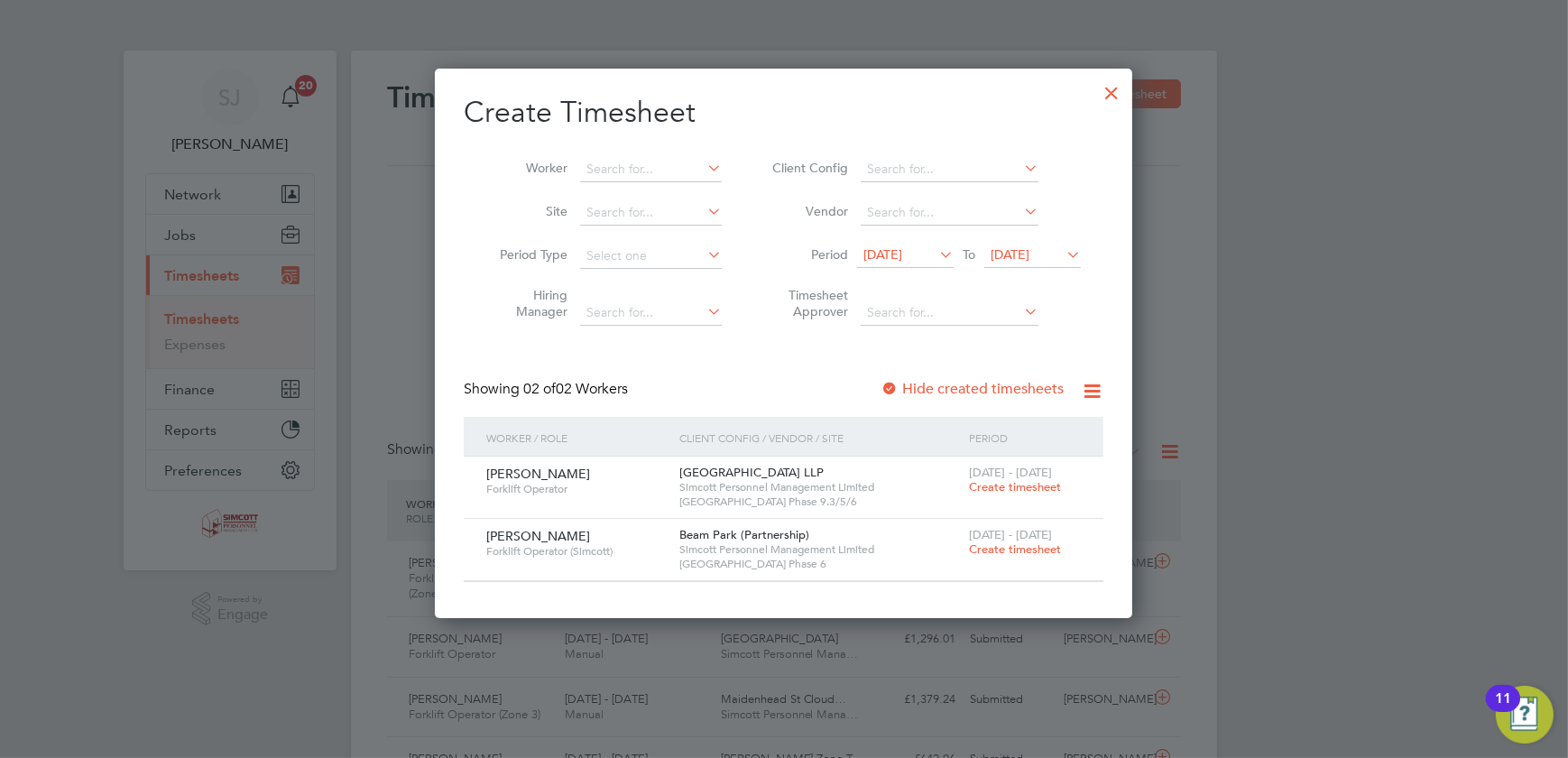
click at [1036, 487] on span "Create timesheet" at bounding box center [1015, 486] width 92 height 15
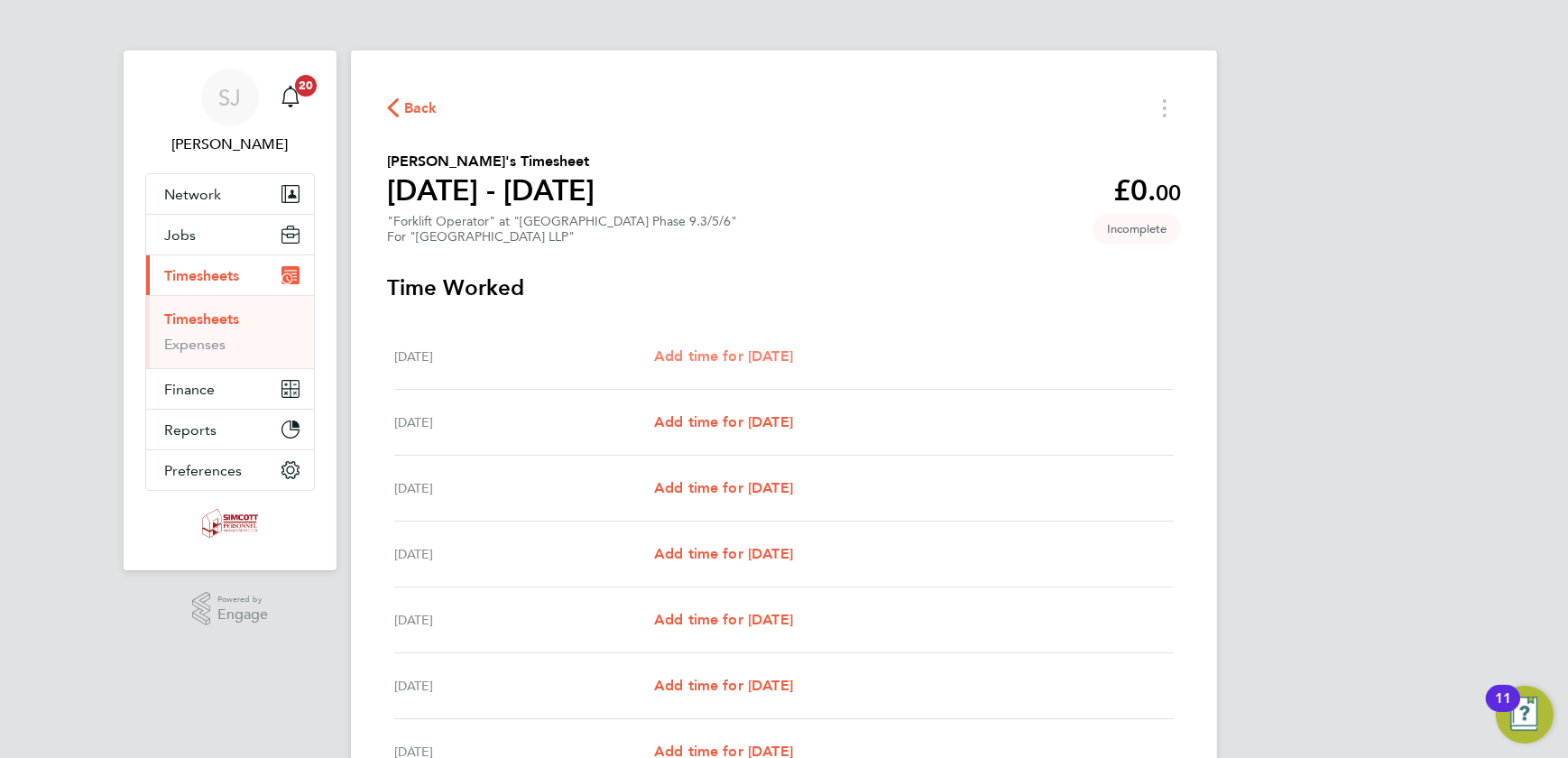
click at [758, 354] on span "Add time for [DATE]" at bounding box center [723, 355] width 139 height 17
select select "45"
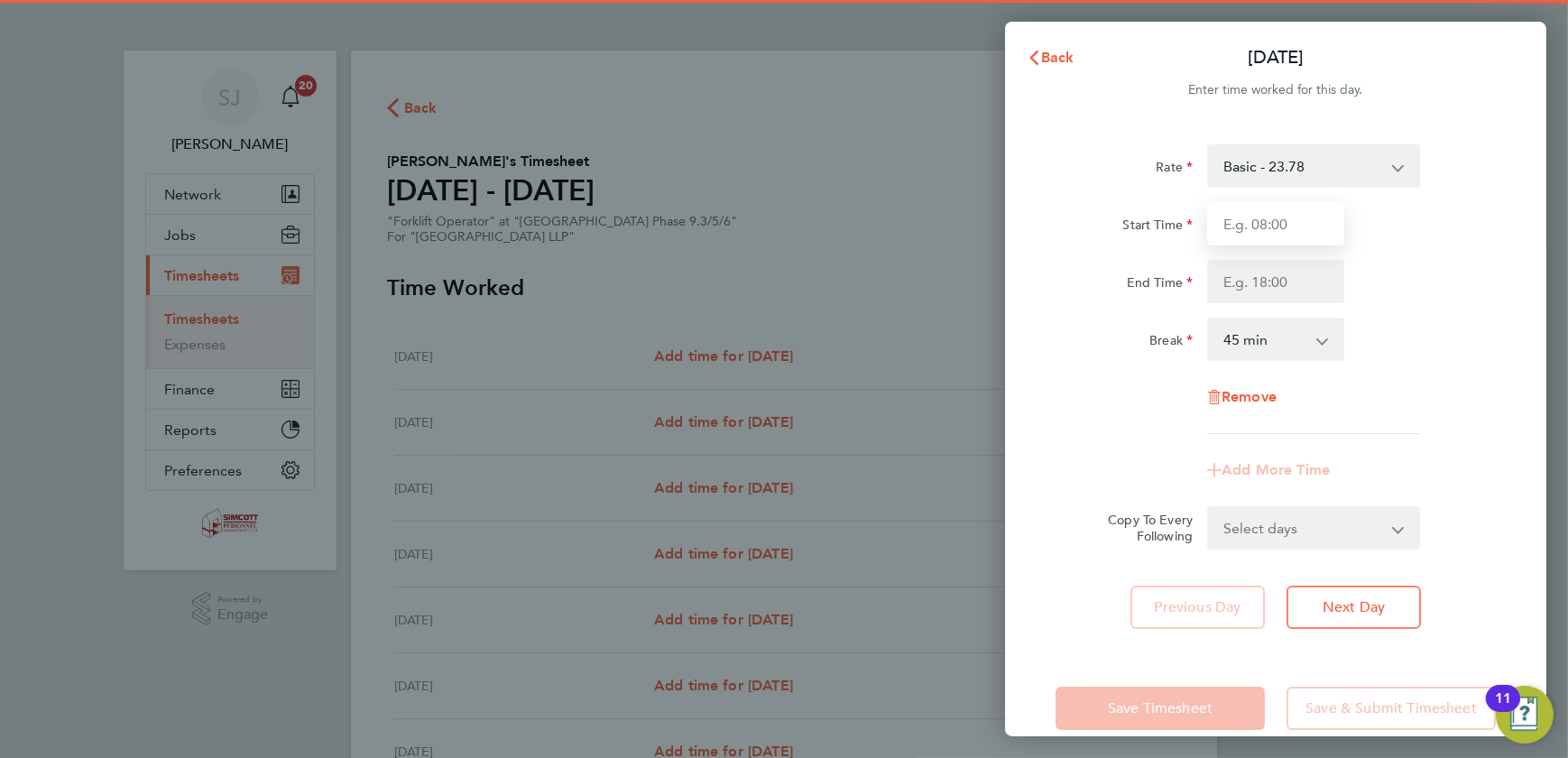
click at [1307, 207] on input "Start Time" at bounding box center [1275, 223] width 137 height 43
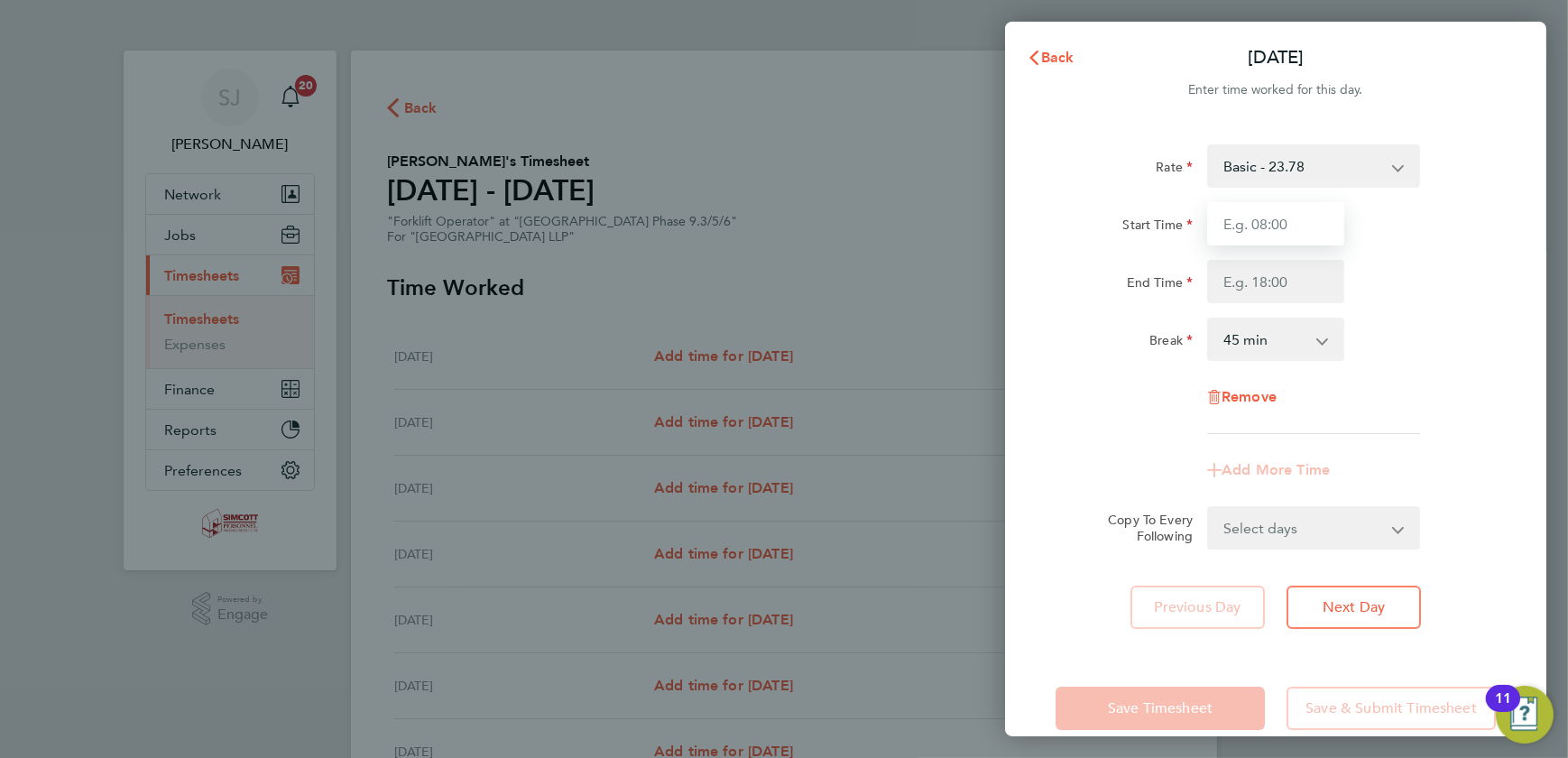
type input "07:30"
click at [1277, 288] on input "End Time" at bounding box center [1275, 281] width 137 height 43
type input "17:30"
click at [1250, 330] on select "0 min 15 min 30 min 45 min 60 min 75 min 90 min" at bounding box center [1265, 339] width 112 height 40
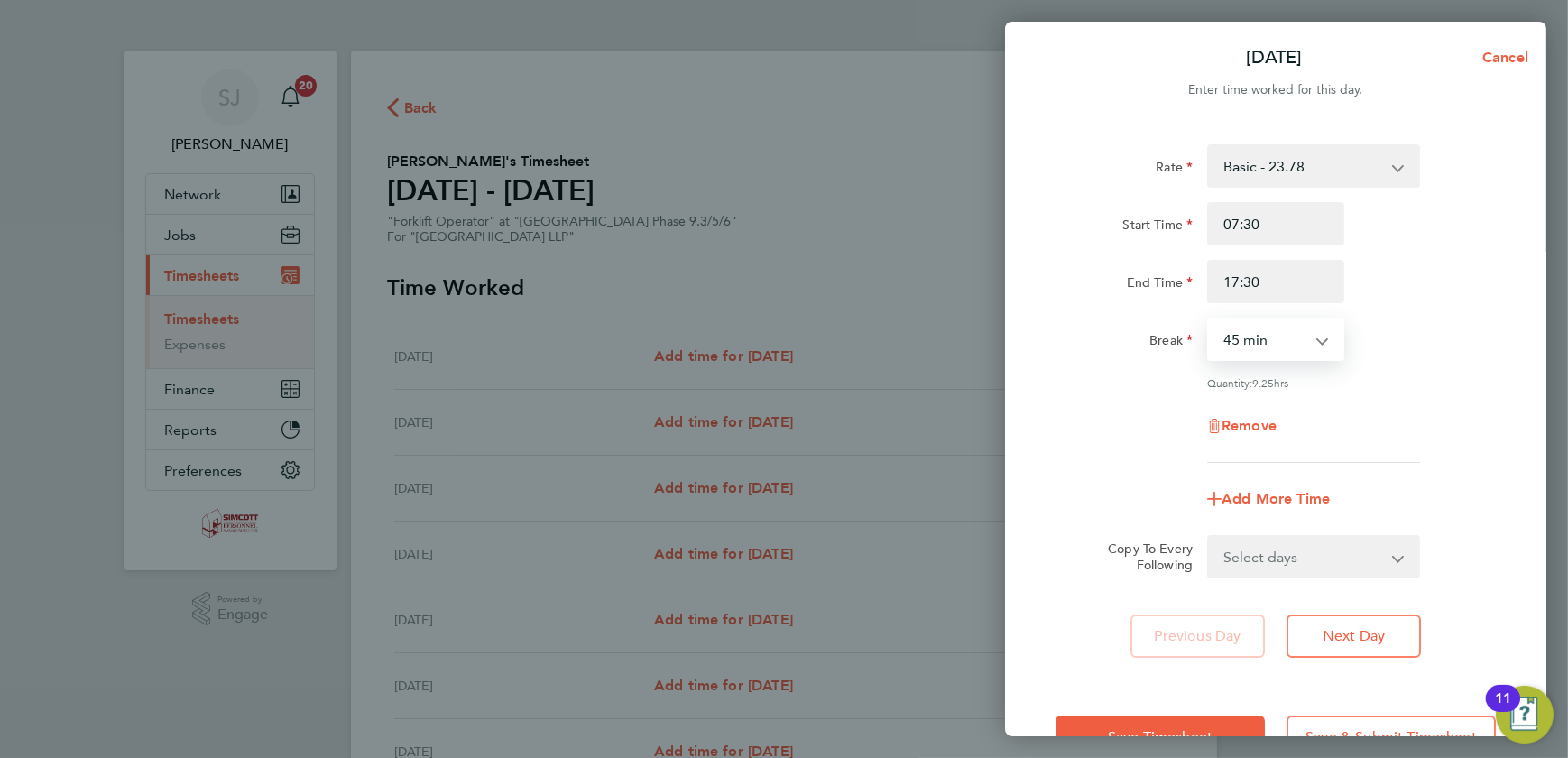
select select "30"
click at [1209, 319] on select "0 min 15 min 30 min 45 min 60 min 75 min 90 min" at bounding box center [1265, 339] width 112 height 40
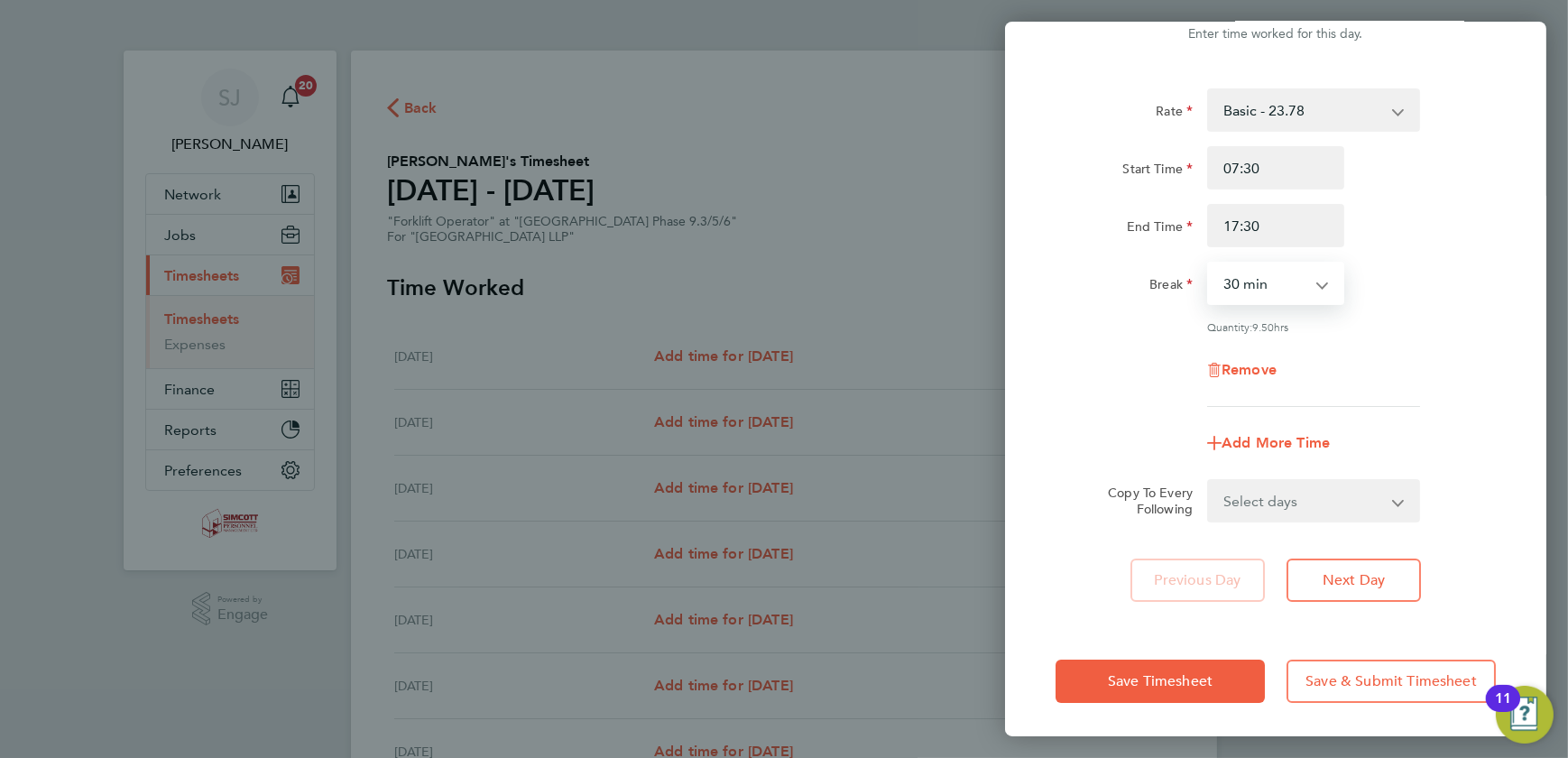
click at [1281, 506] on select "Select days Day Weekday (Mon-Fri) Weekend (Sat-Sun) [DATE] [DATE] [DATE] [DATE]…" at bounding box center [1304, 501] width 190 height 40
select select "WEEKDAY"
click at [1209, 481] on select "Select days Day Weekday (Mon-Fri) Weekend (Sat-Sun) [DATE] [DATE] [DATE] [DATE]…" at bounding box center [1304, 501] width 190 height 40
select select "[DATE]"
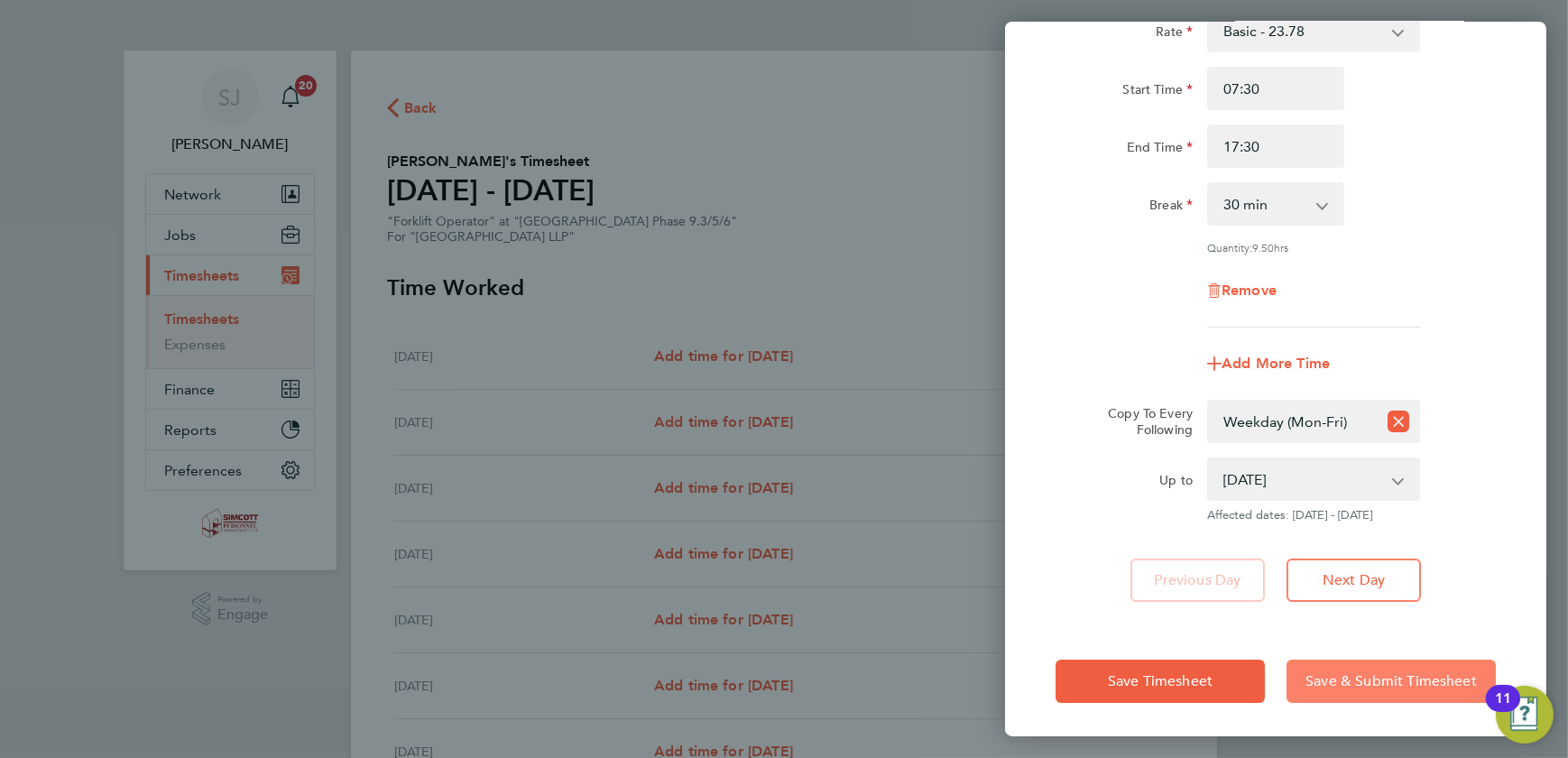
click at [1382, 693] on button "Save & Submit Timesheet" at bounding box center [1391, 681] width 209 height 43
